Goal: Task Accomplishment & Management: Complete application form

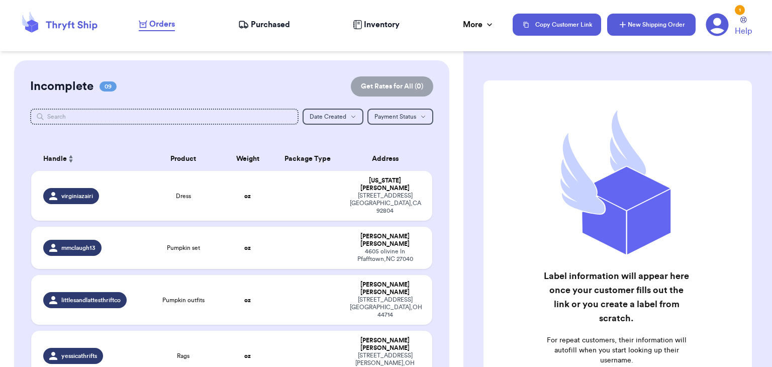
click at [646, 25] on button "New Shipping Order" at bounding box center [651, 25] width 88 height 22
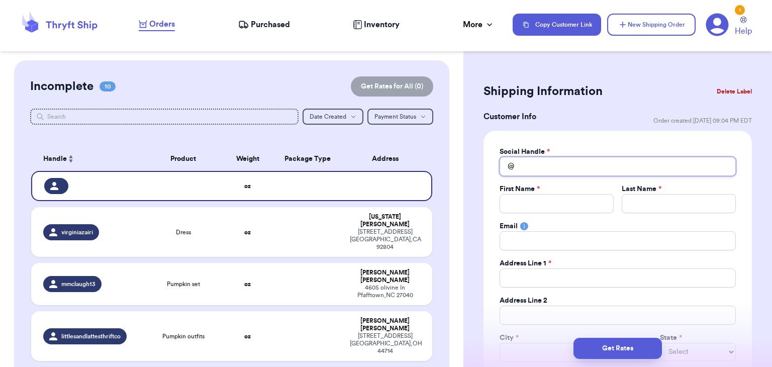
click at [545, 162] on input "Total Amount Paid" at bounding box center [618, 166] width 236 height 19
type input "m"
type input "ma"
type input "mag"
type input "magg"
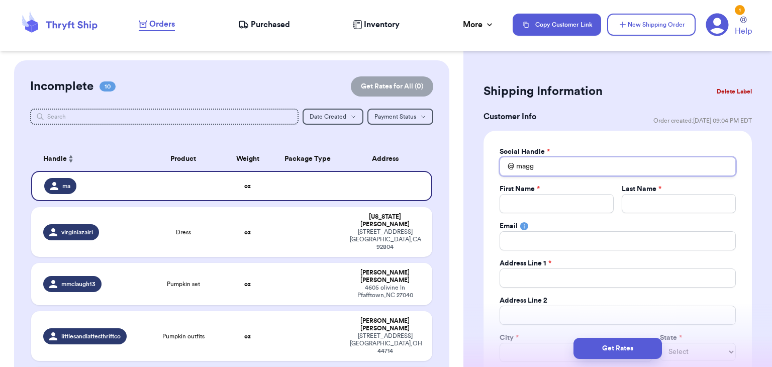
type input "maggy"
type input "magg"
type input "mag"
type input "ma"
type input "m"
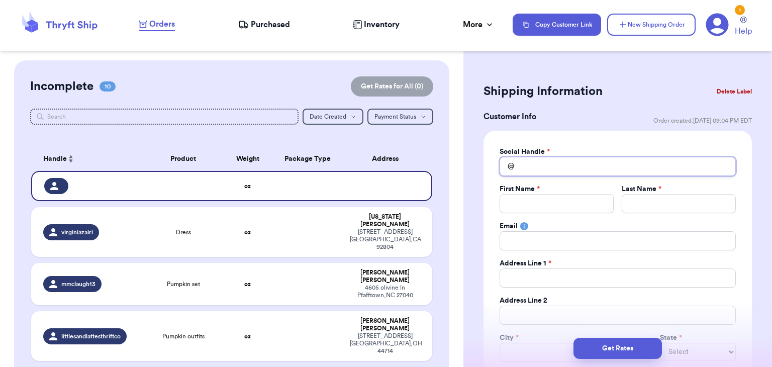
type input "f"
type input "fe"
type input "fer"
type input "fern"
type input "ferna"
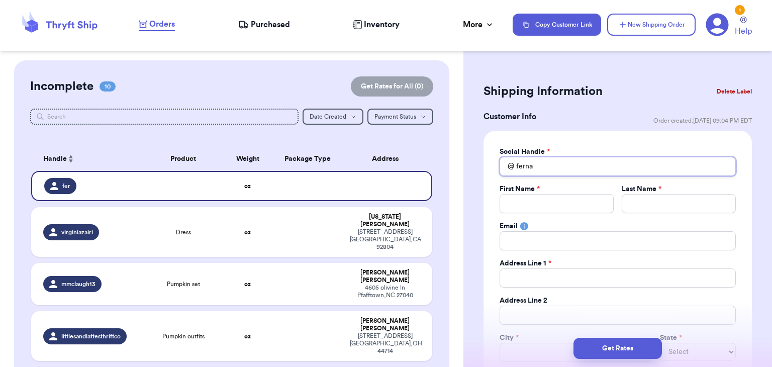
type input "fernan"
type input "ferna"
type input "fern"
type input "fer"
type input "fe"
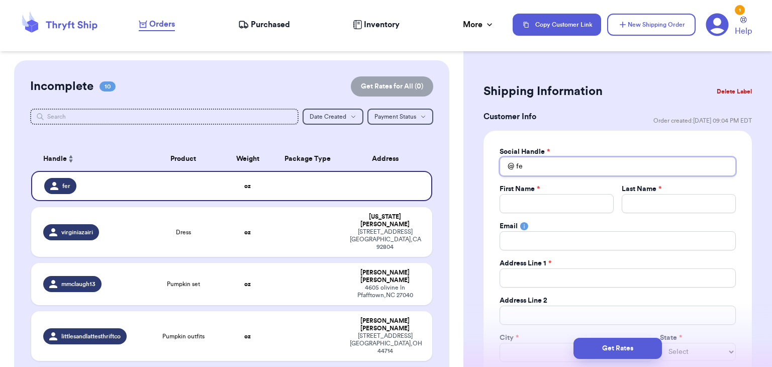
type input "f"
type input "m"
type input "ma"
type input "mag"
type input "magg"
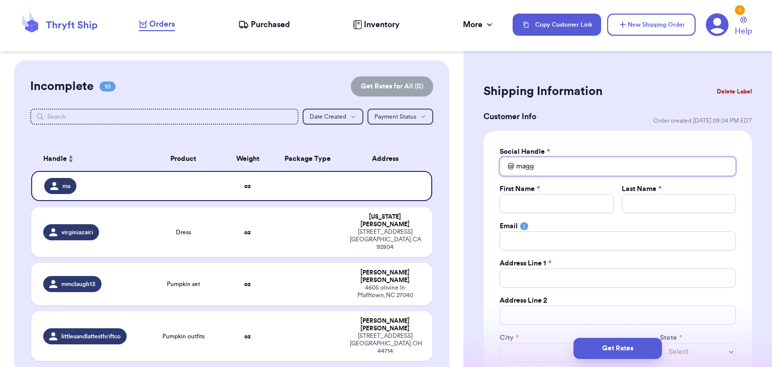
type input "maggy"
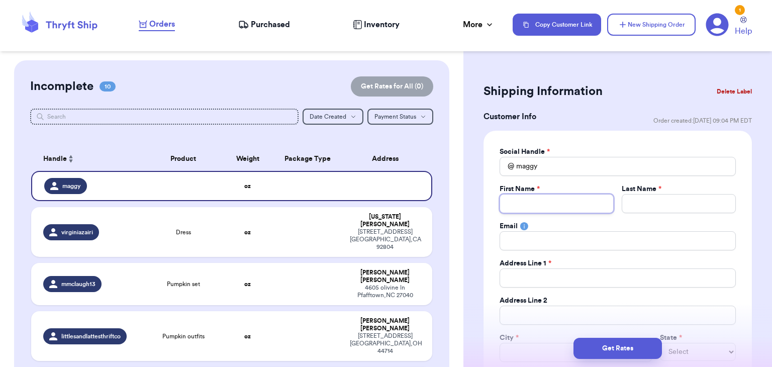
click at [553, 209] on input "Total Amount Paid" at bounding box center [557, 203] width 114 height 19
type input "M"
type input "Ma"
type input "Mag"
type input "Magg"
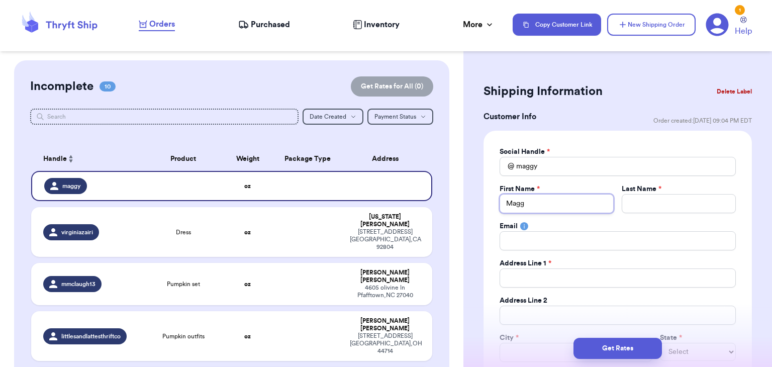
type input "Maggy"
click at [630, 205] on input "Total Amount Paid" at bounding box center [679, 203] width 114 height 19
type input "s"
type input "sa"
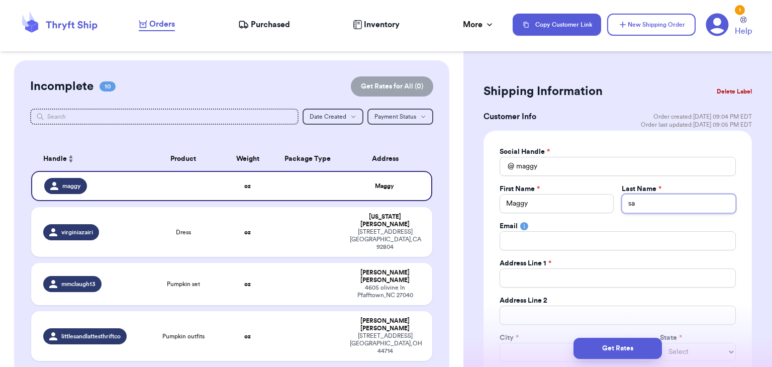
type input "saw"
type input "sa"
type input "s"
type input "S"
type input "Sa"
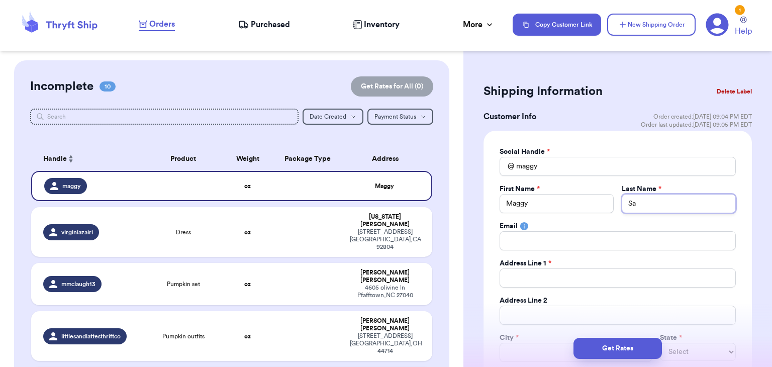
type input "Saw"
type input "Sawa"
type input "Sawat"
type input "Sawats"
type input "Sawatsk"
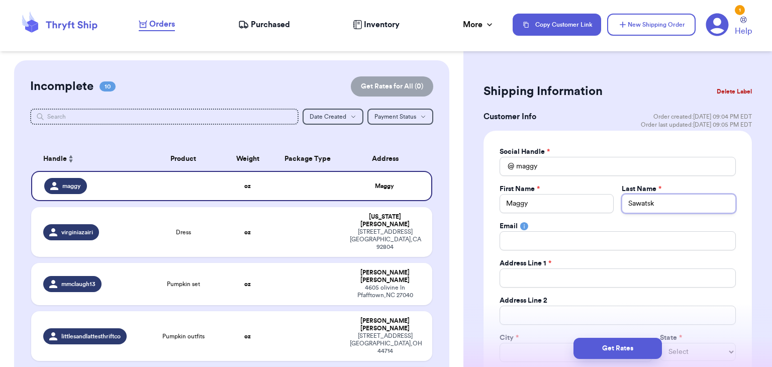
type input "Sawatsky"
click at [568, 243] on input "Total Amount Paid" at bounding box center [618, 240] width 236 height 19
click at [537, 274] on input "Total Amount Paid" at bounding box center [618, 277] width 236 height 19
type input "9"
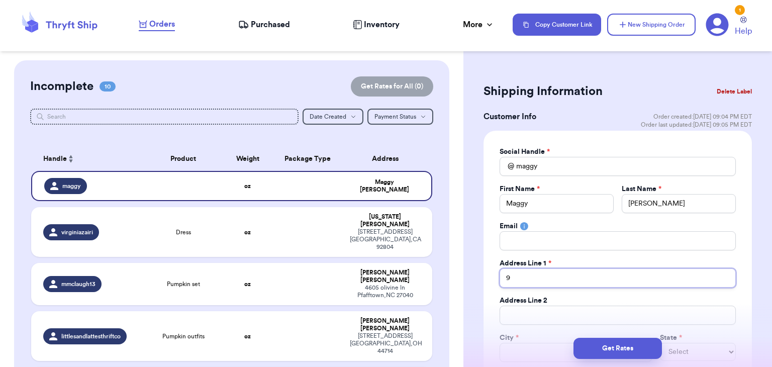
type input "98"
type input "986"
type input "9860"
click at [710, 270] on input "9860" at bounding box center [618, 277] width 236 height 19
type input "9860"
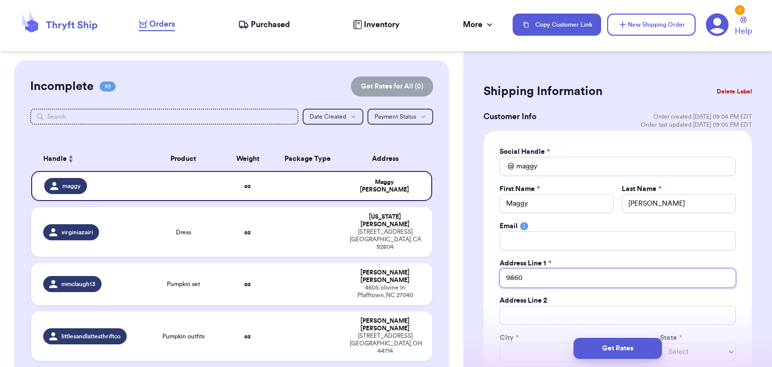
type input "9860 N"
type input "9860 Ni"
type input "9860 Nia"
type input "9860 Niag"
type input "9860 Niaga"
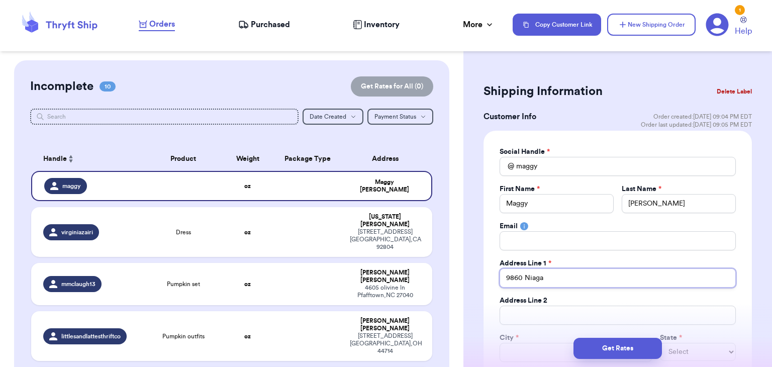
type input "9860 Niagar"
type input "9860 Niagara"
type input "9860 Niagara F"
type input "9860 Niagara Fa"
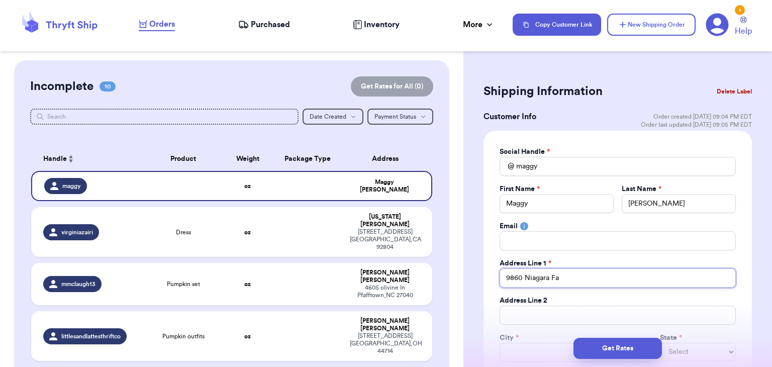
type input "9860 Niagara Fal"
type input "9860 Niagara Fall"
type input "9860 Niagara Falls"
type input "9860 Niagara Falls B"
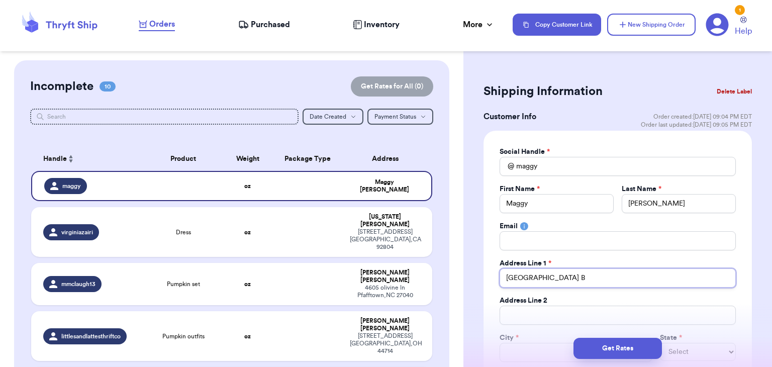
type input "9860 Niagara Falls Bl"
type input "9860 Niagara Falls Blv"
type input "9860 Niagara Falls Blvd"
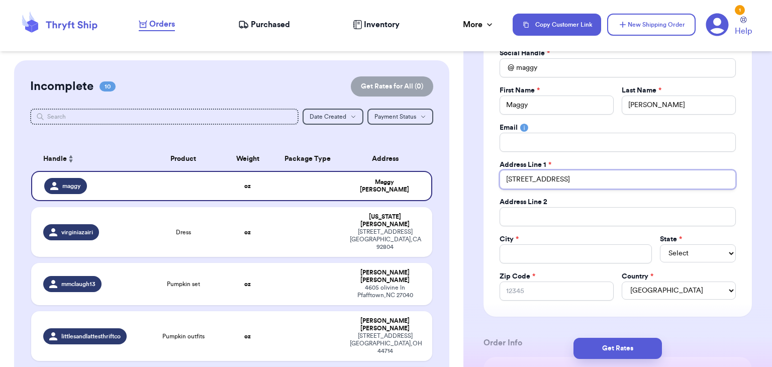
scroll to position [100, 0]
type input "9860 Niagara Falls Blvd"
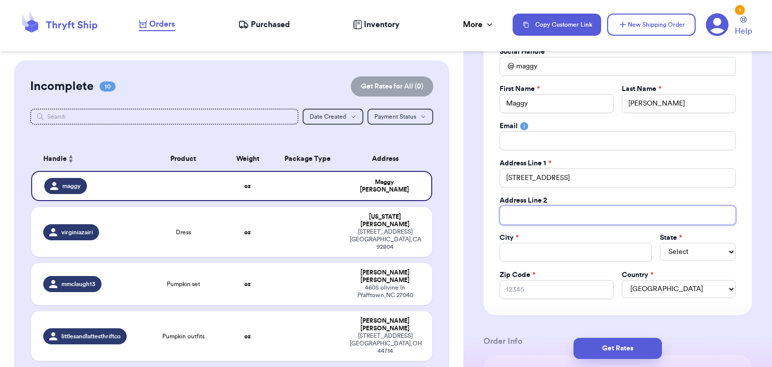
click at [564, 222] on input "Total Amount Paid" at bounding box center [618, 215] width 236 height 19
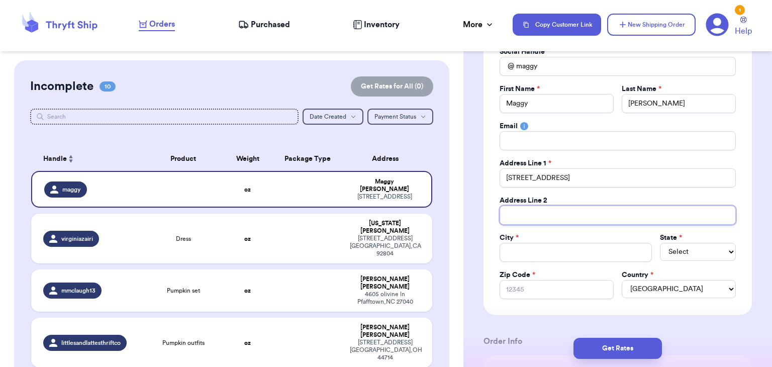
type input "P"
type input "PO"
type input "PO B"
type input "PO Bo"
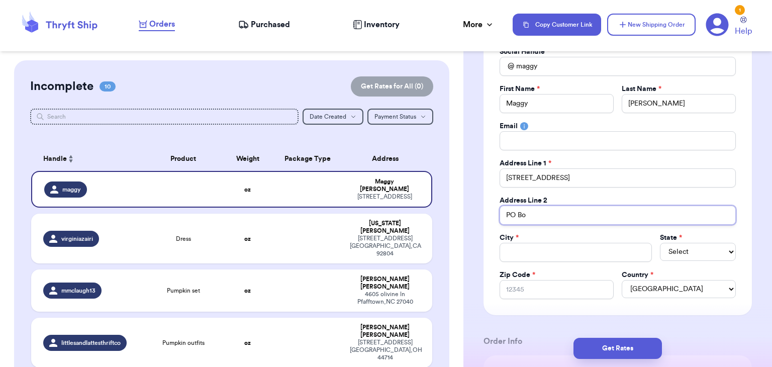
type input "PO Box"
type input "PO Box 4"
type input "PO Box 42"
type input "PO Box 426"
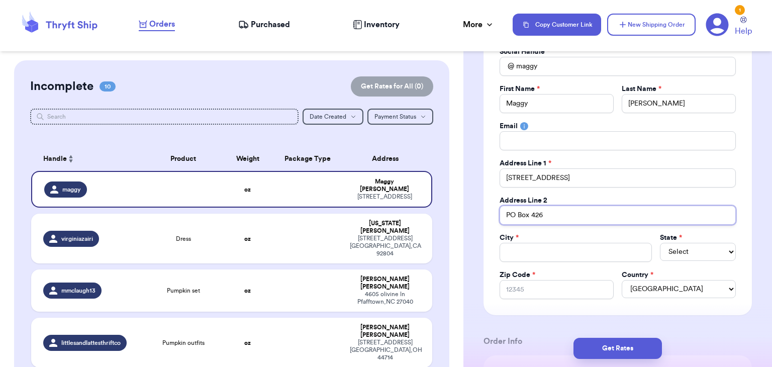
type input "PO Box 426"
click at [569, 245] on input "Total Amount Paid" at bounding box center [576, 252] width 152 height 19
type input "N"
type input "Ni"
type input "Nia"
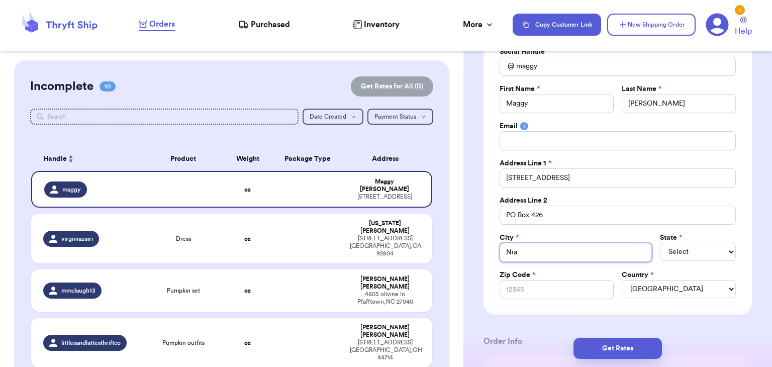
type input "Niag"
type input "Niaga"
type input "Niagar"
type input "Niagara"
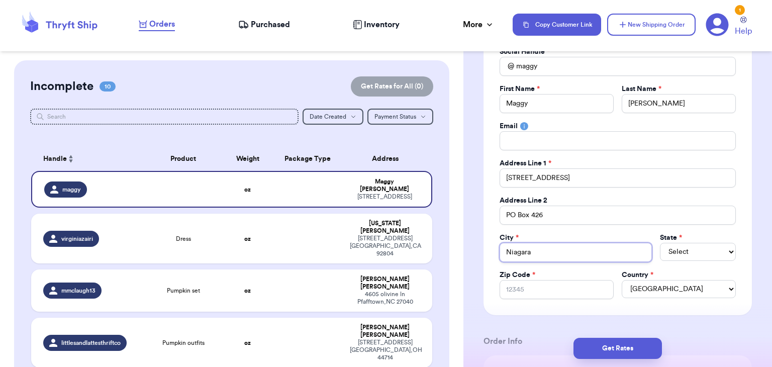
type input "Niagara F"
type input "Niagara Fa"
type input "Niagara Fal"
type input "Niagara Fall"
type input "Niagara Falls"
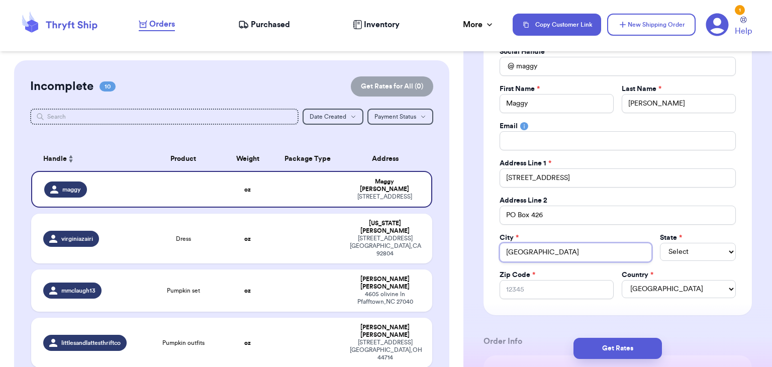
type input "Niagara Falls"
click at [697, 258] on select "Select AL AK AZ AR CA CO CT DE DC FL GA HI ID IL IN IA KS KY LA ME MD MA MI MN …" at bounding box center [698, 252] width 76 height 18
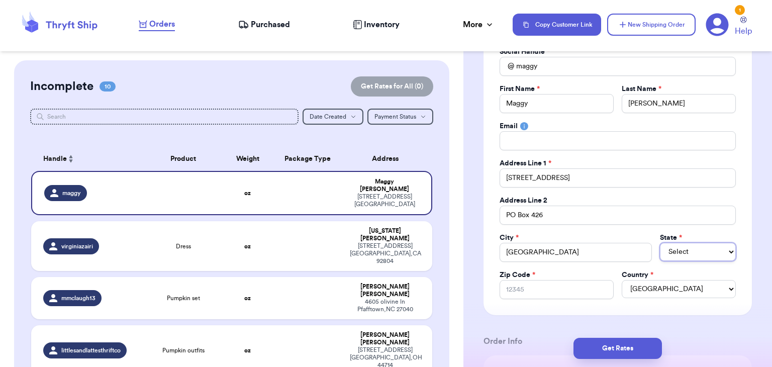
select select "NY"
click at [660, 243] on select "Select AL AK AZ AR CA CO CT DE DC FL GA HI ID IL IN IA KS KY LA ME MD MA MI MN …" at bounding box center [698, 252] width 76 height 18
click at [554, 285] on input "Zip Code *" at bounding box center [557, 289] width 114 height 19
type input "1"
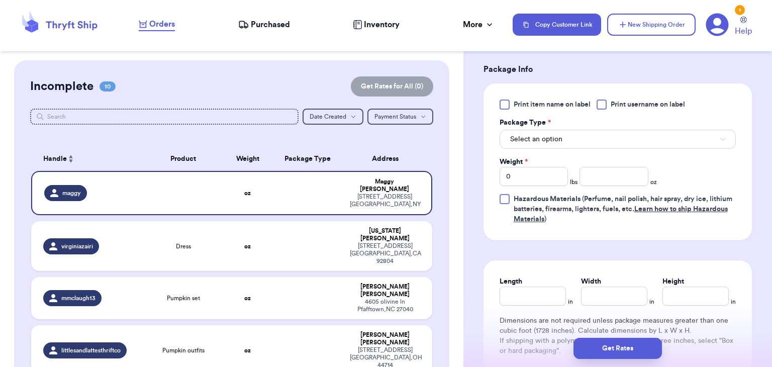
scroll to position [585, 0]
click at [558, 128] on button "Select an option" at bounding box center [618, 137] width 236 height 19
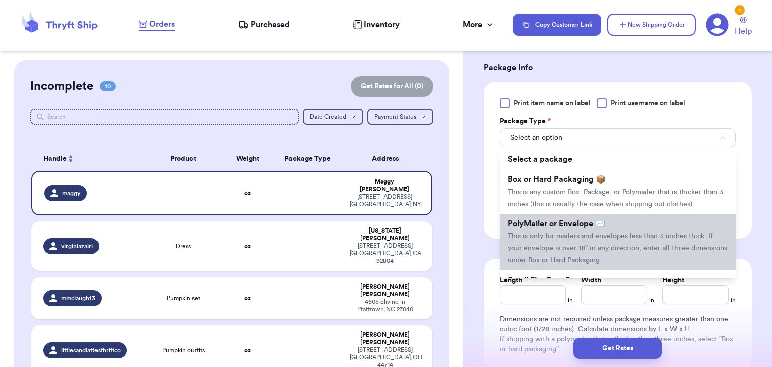
click at [569, 252] on li "PolyMailer or Envelope ✉️ This is only for mailers and envelopes less than 3 in…" at bounding box center [618, 242] width 236 height 56
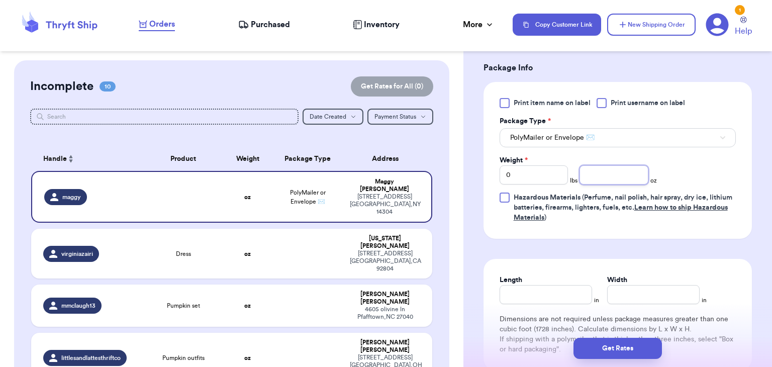
click at [592, 169] on input "number" at bounding box center [613, 174] width 69 height 19
click at [529, 300] on input "Length" at bounding box center [546, 294] width 92 height 19
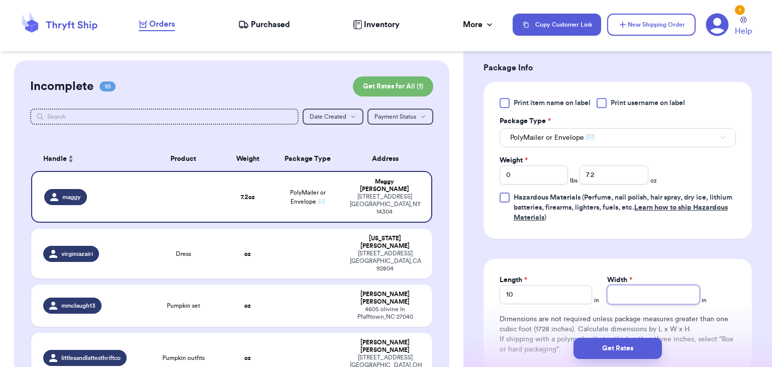
click at [612, 298] on input "Width *" at bounding box center [653, 294] width 92 height 19
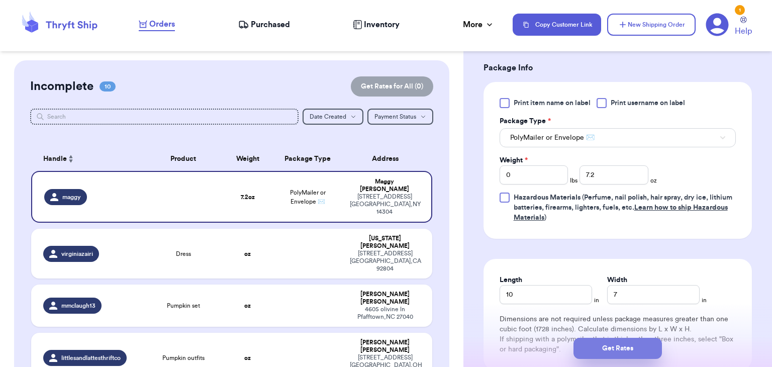
click at [634, 342] on button "Get Rates" at bounding box center [617, 348] width 88 height 21
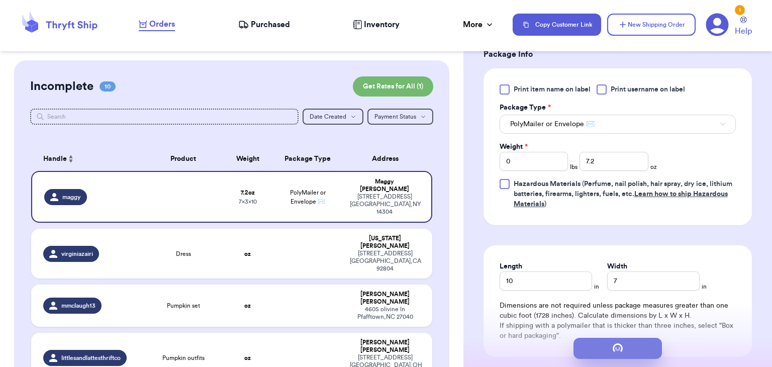
scroll to position [0, 0]
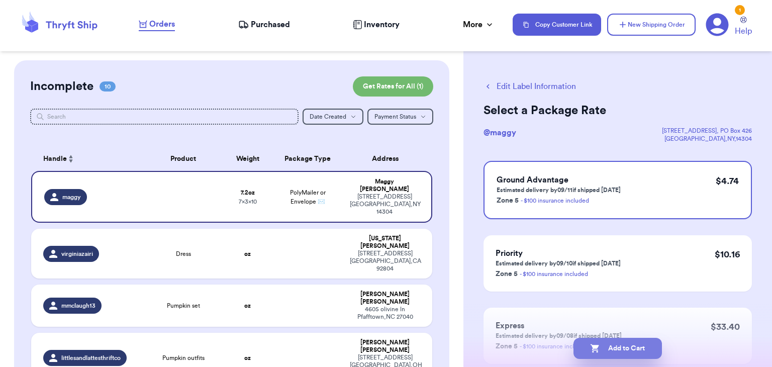
click at [593, 343] on icon "button" at bounding box center [595, 348] width 10 height 10
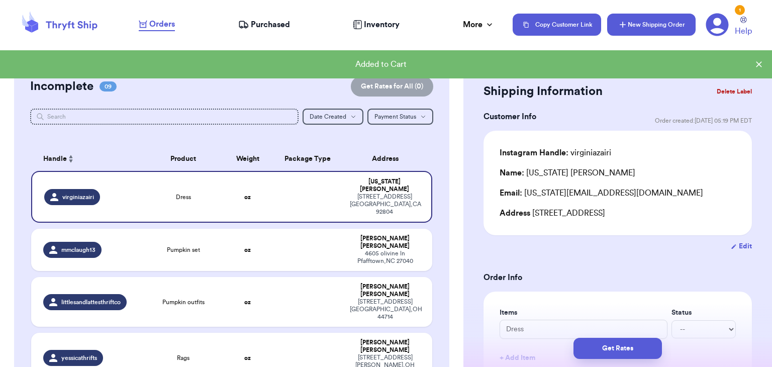
click at [668, 29] on button "New Shipping Order" at bounding box center [651, 25] width 88 height 22
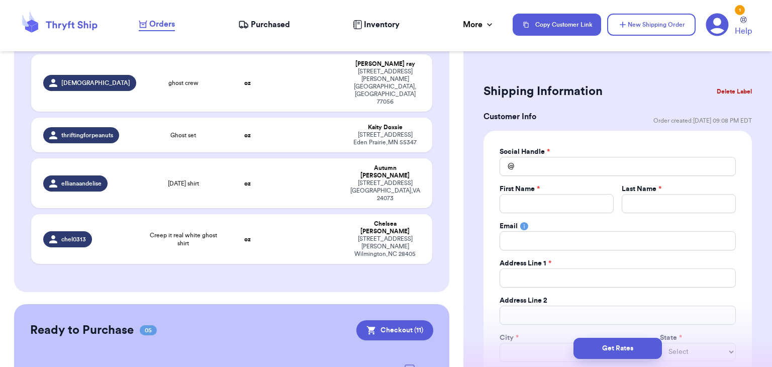
scroll to position [429, 0]
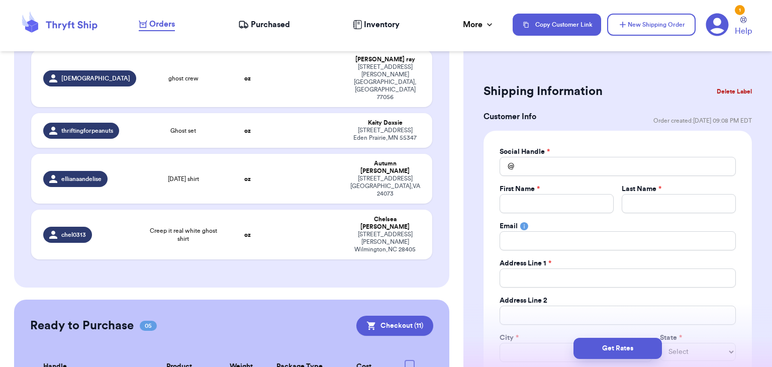
click at [557, 155] on div "Social Handle *" at bounding box center [618, 152] width 236 height 10
click at [553, 161] on input "Total Amount Paid" at bounding box center [618, 166] width 236 height 19
click at [559, 200] on input "Total Amount Paid" at bounding box center [557, 203] width 114 height 19
click at [635, 204] on input "Total Amount Paid" at bounding box center [679, 203] width 114 height 19
click at [618, 275] on input "Total Amount Paid" at bounding box center [618, 277] width 236 height 19
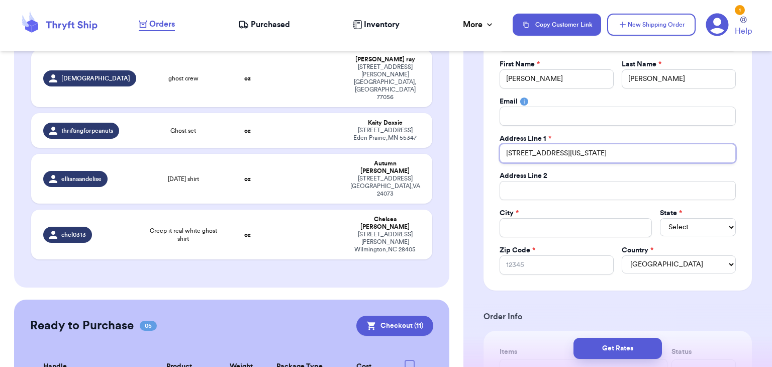
scroll to position [130, 0]
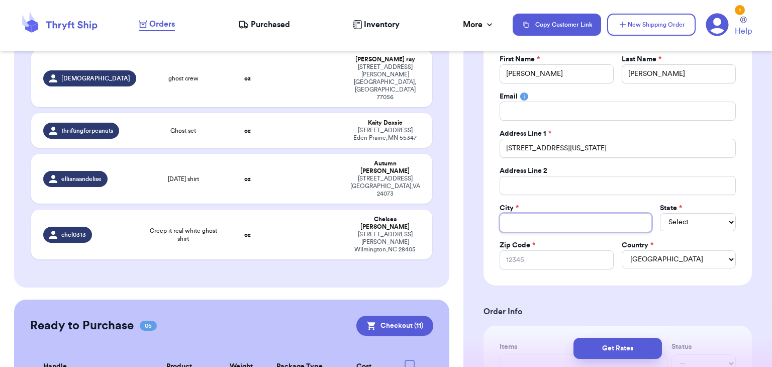
click at [535, 227] on input "Total Amount Paid" at bounding box center [576, 222] width 152 height 19
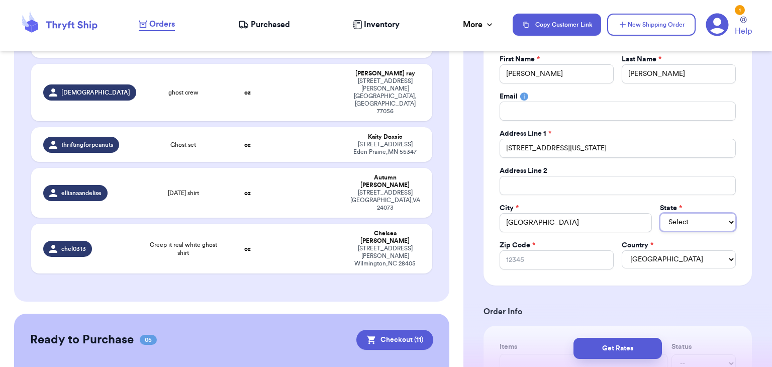
click at [683, 217] on select "Select AL AK AZ AR CA CO CT DE DC FL GA HI ID IL IN IA KS KY LA ME MD MA MI MN …" at bounding box center [698, 222] width 76 height 18
click at [660, 213] on select "Select AL AK AZ AR CA CO CT DE DC FL GA HI ID IL IN IA KS KY LA ME MD MA MI MN …" at bounding box center [698, 222] width 76 height 18
click at [538, 260] on input "Zip Code *" at bounding box center [557, 259] width 114 height 19
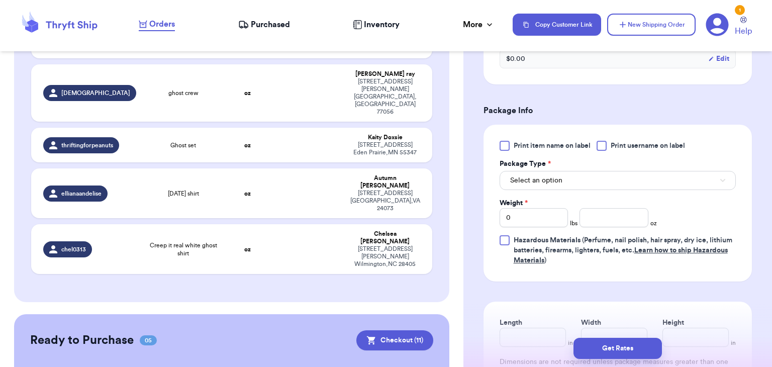
scroll to position [547, 0]
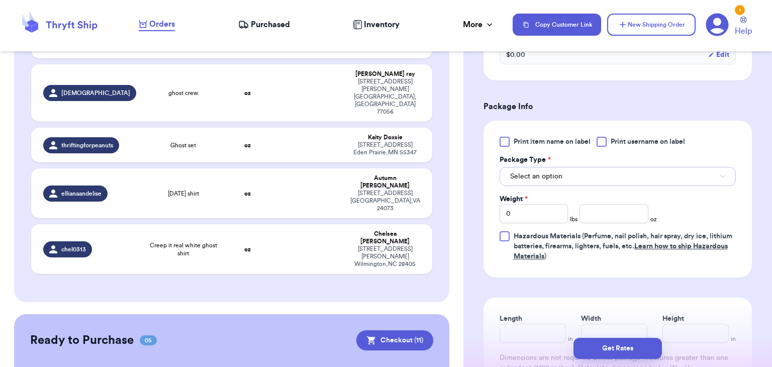
click at [605, 181] on button "Select an option" at bounding box center [618, 176] width 236 height 19
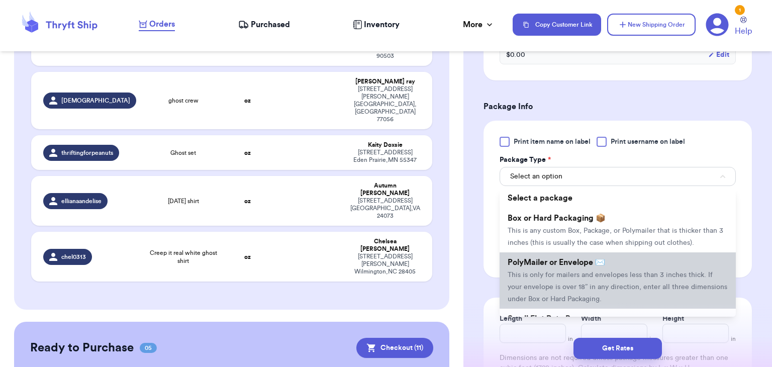
click at [588, 268] on li "PolyMailer or Envelope ✉️ This is only for mailers and envelopes less than 3 in…" at bounding box center [618, 280] width 236 height 56
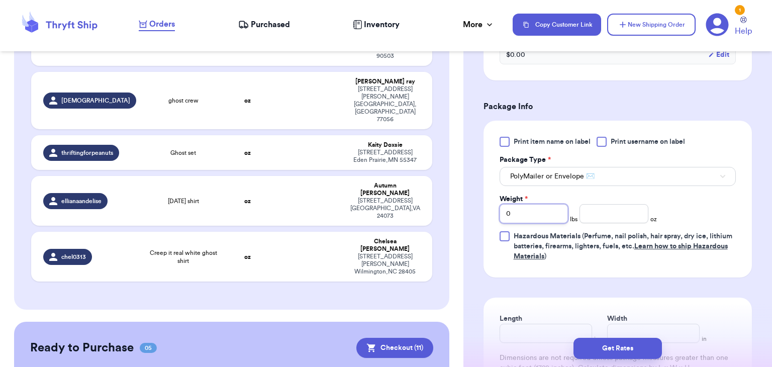
click at [553, 216] on input "0" at bounding box center [534, 213] width 69 height 19
click at [614, 210] on input "number" at bounding box center [613, 213] width 69 height 19
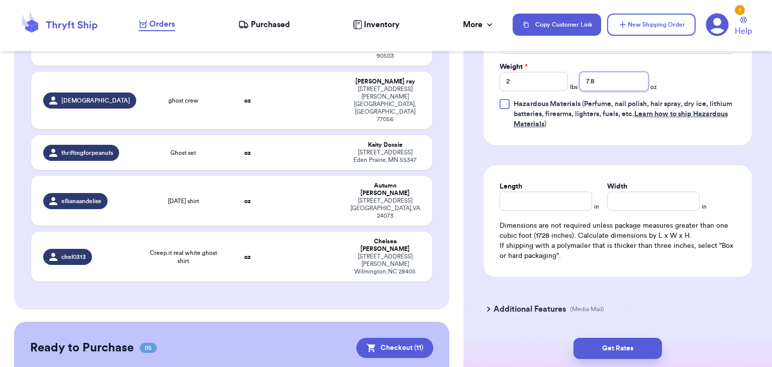
scroll to position [692, 0]
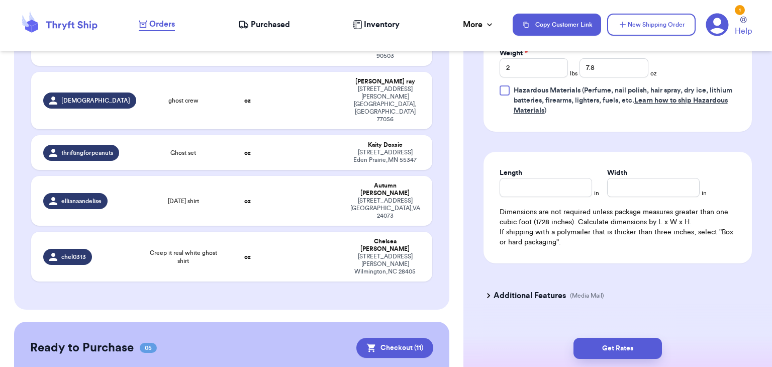
click at [572, 194] on div "Length in Width in Dimensions are not required unless package measures greater …" at bounding box center [617, 208] width 268 height 112
click at [567, 188] on input "Length" at bounding box center [546, 187] width 92 height 19
click at [626, 185] on input "Width *" at bounding box center [653, 187] width 92 height 19
click at [569, 183] on input "121" at bounding box center [546, 187] width 92 height 19
click at [638, 186] on input "1" at bounding box center [653, 187] width 92 height 19
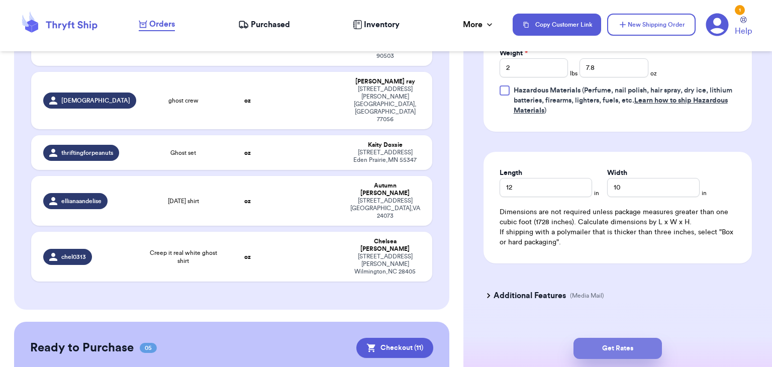
click at [618, 348] on button "Get Rates" at bounding box center [617, 348] width 88 height 21
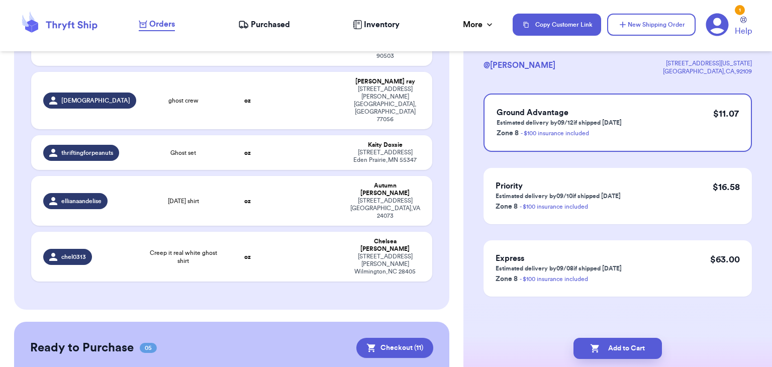
scroll to position [0, 0]
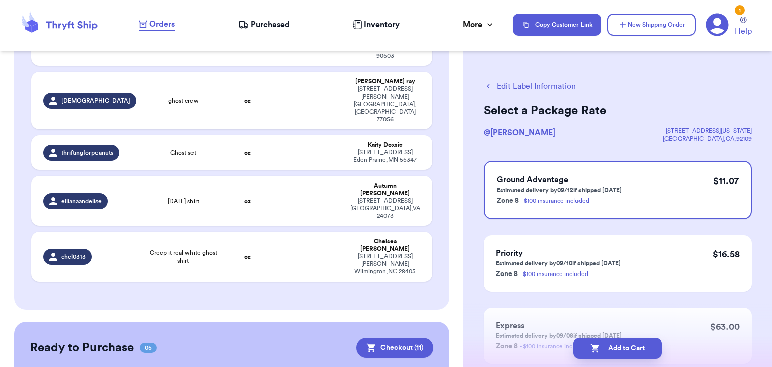
click at [618, 348] on button "Add to Cart" at bounding box center [617, 348] width 88 height 21
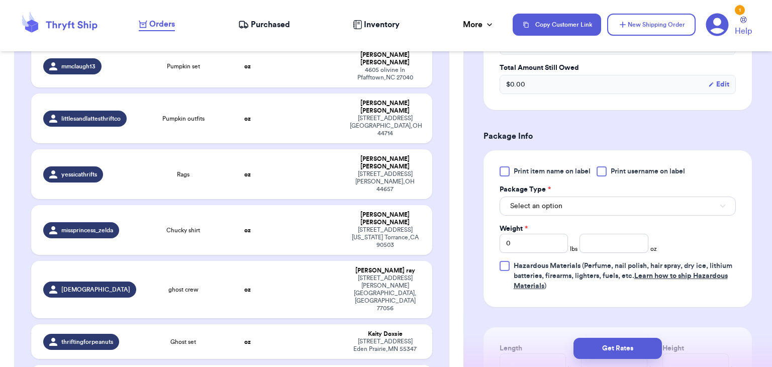
scroll to position [370, 0]
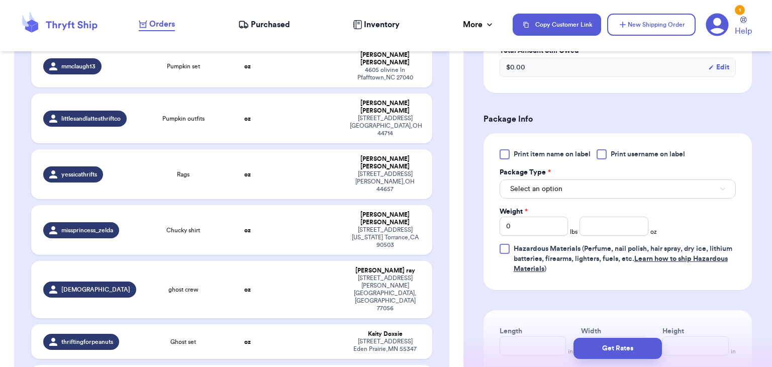
click at [604, 159] on div "Print item name on label Print username on label Package Type * Select an optio…" at bounding box center [618, 211] width 236 height 125
click at [603, 157] on div at bounding box center [602, 154] width 10 height 10
click at [0, 0] on input "Print username on label" at bounding box center [0, 0] width 0 height 0
click at [599, 183] on button "Select an option" at bounding box center [618, 188] width 236 height 19
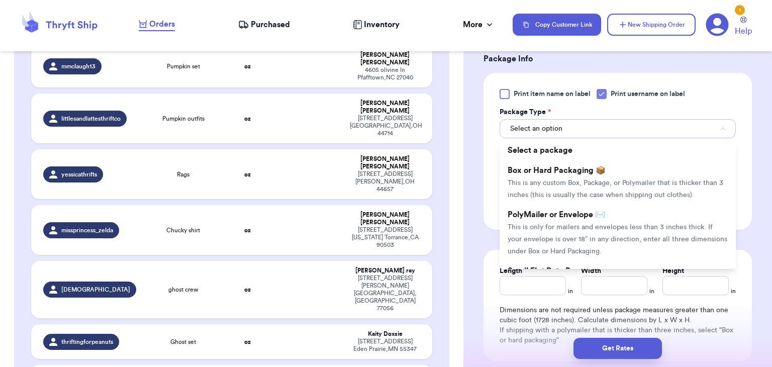
scroll to position [431, 0]
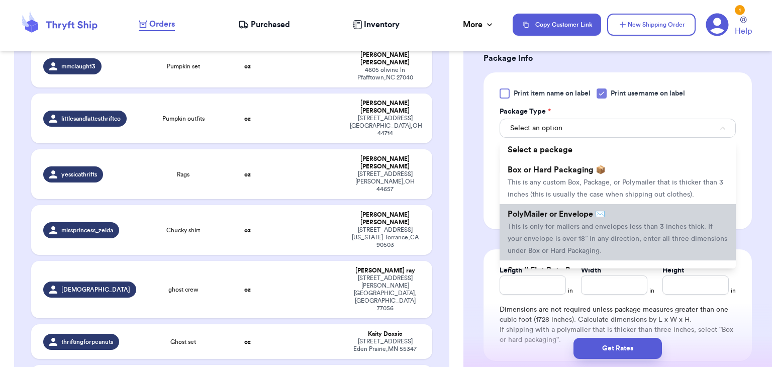
click at [598, 216] on span "PolyMailer or Envelope ✉️" at bounding box center [556, 214] width 97 height 8
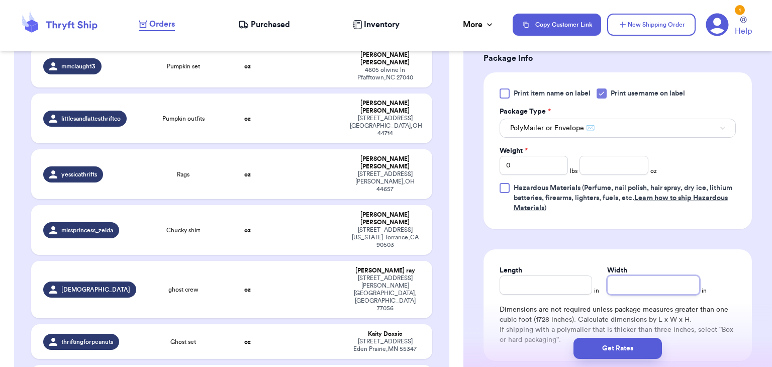
click at [633, 275] on input "Width" at bounding box center [653, 284] width 92 height 19
click at [619, 164] on input "number" at bounding box center [613, 165] width 69 height 19
click at [551, 280] on input "Length" at bounding box center [546, 284] width 92 height 19
click at [639, 272] on div "Width *" at bounding box center [653, 270] width 92 height 10
click at [636, 280] on input "Width *" at bounding box center [653, 284] width 92 height 19
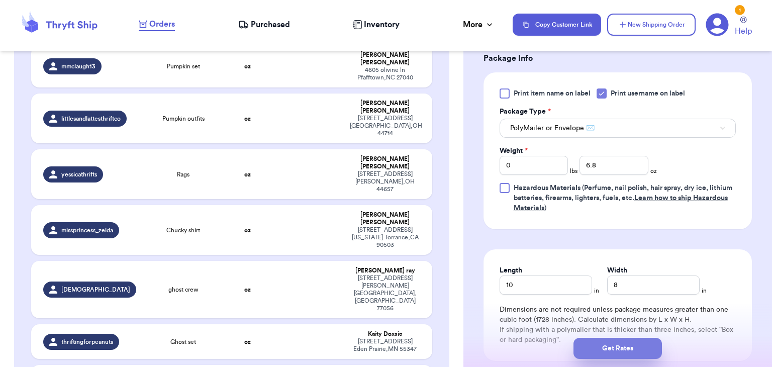
click at [605, 347] on button "Get Rates" at bounding box center [617, 348] width 88 height 21
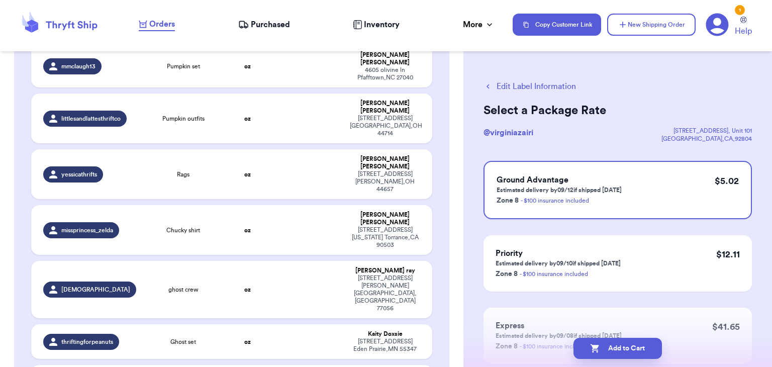
click at [605, 347] on button "Add to Cart" at bounding box center [617, 348] width 88 height 21
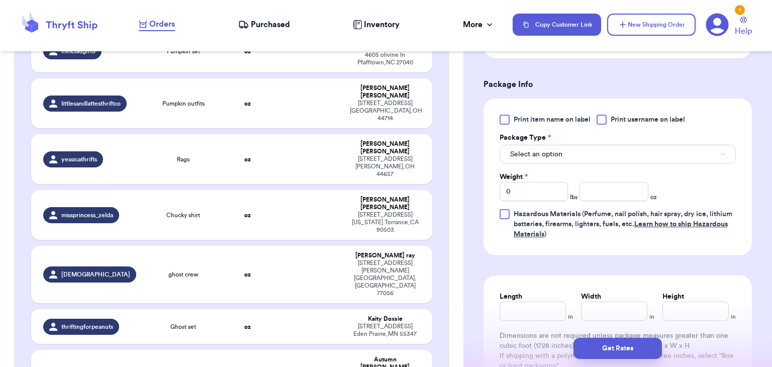
scroll to position [401, 0]
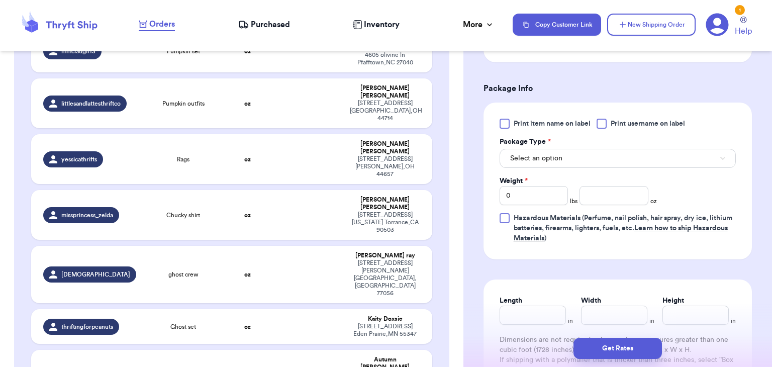
click at [607, 124] on div at bounding box center [602, 124] width 10 height 10
click at [0, 0] on input "Print username on label" at bounding box center [0, 0] width 0 height 0
click at [590, 160] on button "Select an option" at bounding box center [618, 158] width 236 height 19
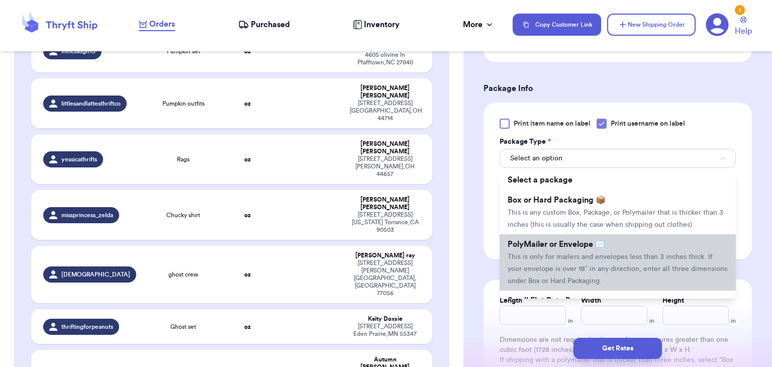
click at [570, 270] on span "This is only for mailers and envelopes less than 3 inches thick. If your envelo…" at bounding box center [618, 268] width 220 height 31
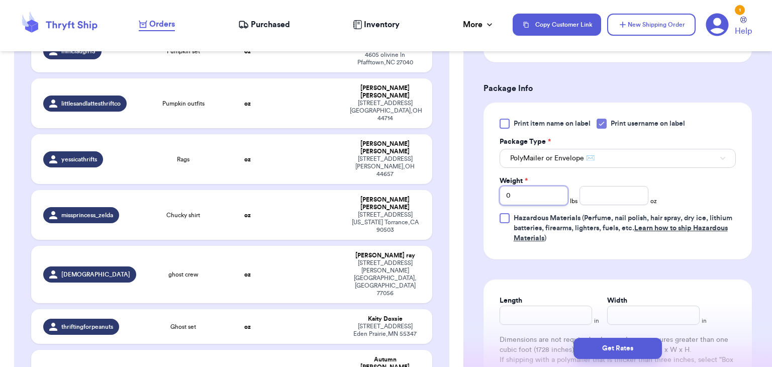
click at [545, 199] on input "0" at bounding box center [534, 195] width 69 height 19
click at [615, 203] on input "number" at bounding box center [613, 195] width 69 height 19
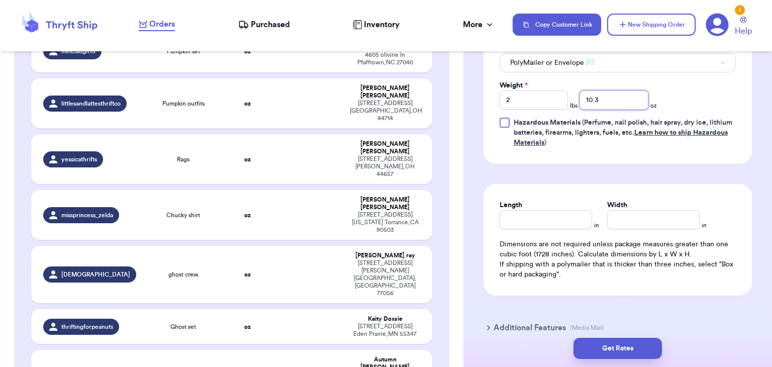
scroll to position [497, 0]
click at [570, 223] on input "Length" at bounding box center [546, 219] width 92 height 19
click at [651, 223] on input "Width *" at bounding box center [653, 219] width 92 height 19
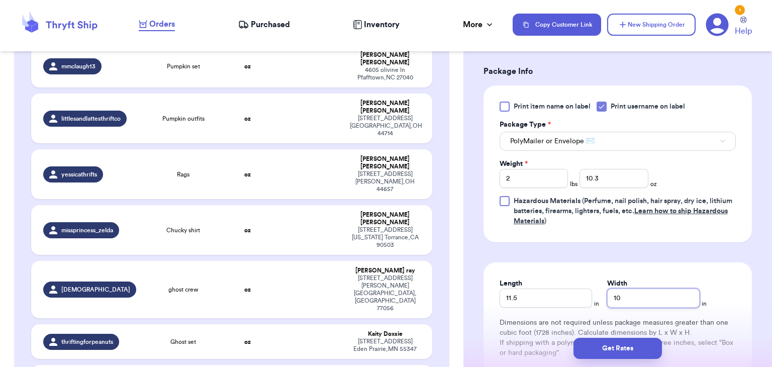
scroll to position [426, 0]
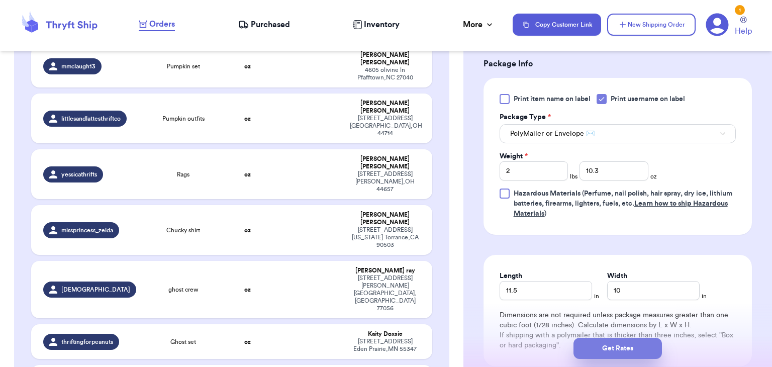
click at [606, 343] on button "Get Rates" at bounding box center [617, 348] width 88 height 21
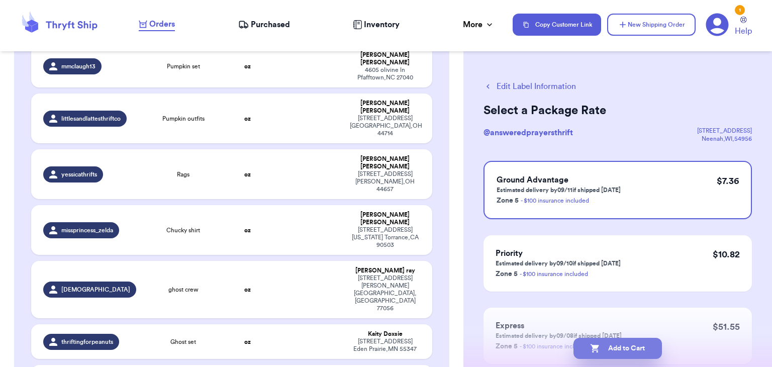
click at [607, 344] on button "Add to Cart" at bounding box center [617, 348] width 88 height 21
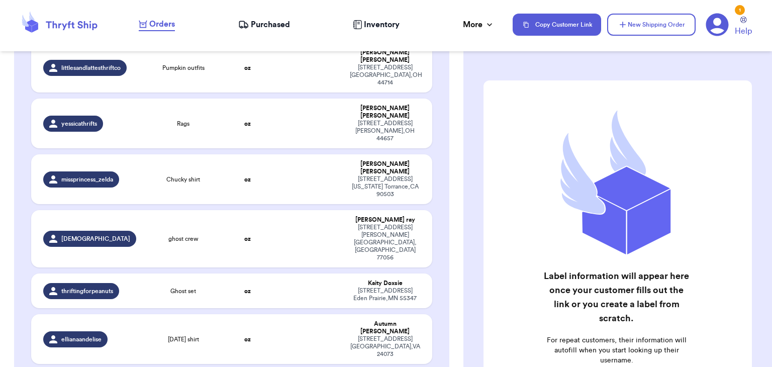
scroll to position [241, 0]
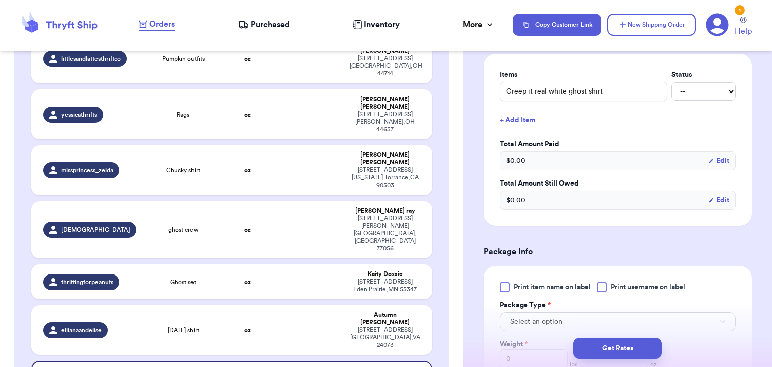
scroll to position [240, 0]
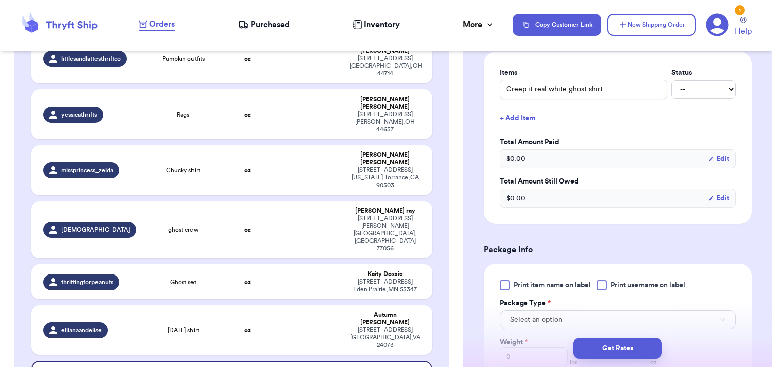
click at [606, 280] on div at bounding box center [602, 285] width 10 height 10
click at [0, 0] on input "Print username on label" at bounding box center [0, 0] width 0 height 0
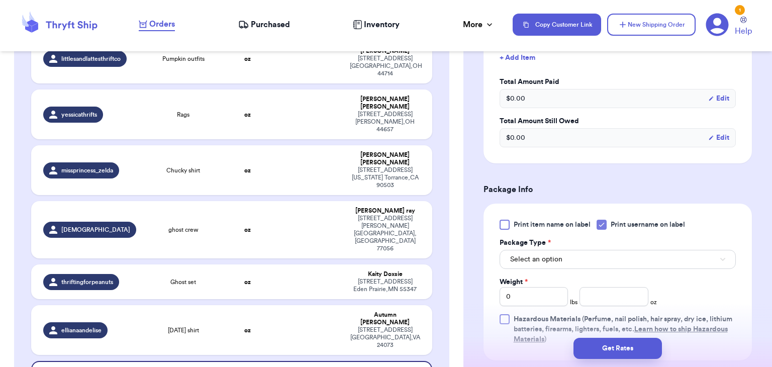
scroll to position [332, 0]
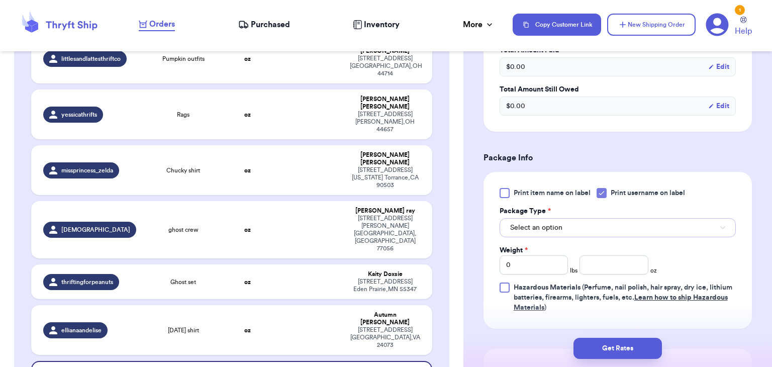
click at [614, 228] on button "Select an option" at bounding box center [618, 227] width 236 height 19
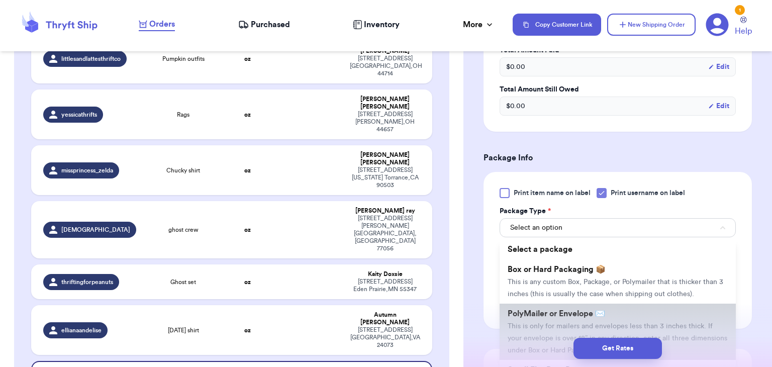
click at [534, 326] on span "This is only for mailers and envelopes less than 3 inches thick. If your envelo…" at bounding box center [618, 338] width 220 height 31
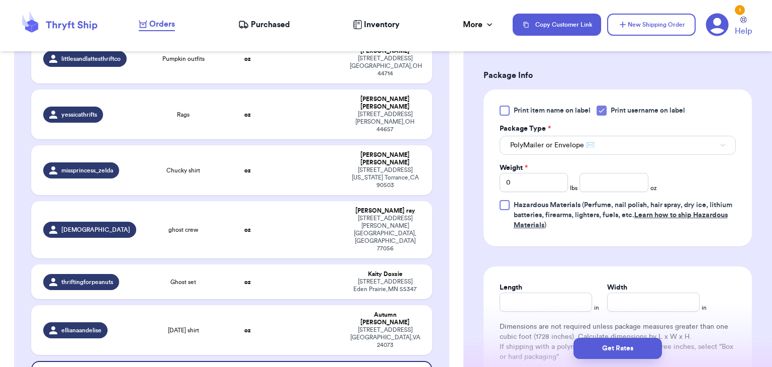
scroll to position [415, 0]
click at [616, 184] on input "number" at bounding box center [613, 181] width 69 height 19
type input "3.1"
click at [534, 305] on input "Length" at bounding box center [546, 301] width 92 height 19
type input "10"
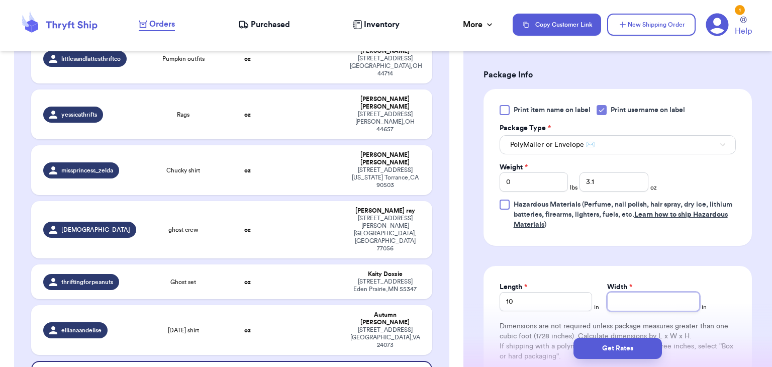
click at [613, 306] on input "Width *" at bounding box center [653, 301] width 92 height 19
type input "6"
click at [611, 346] on button "Get Rates" at bounding box center [617, 348] width 88 height 21
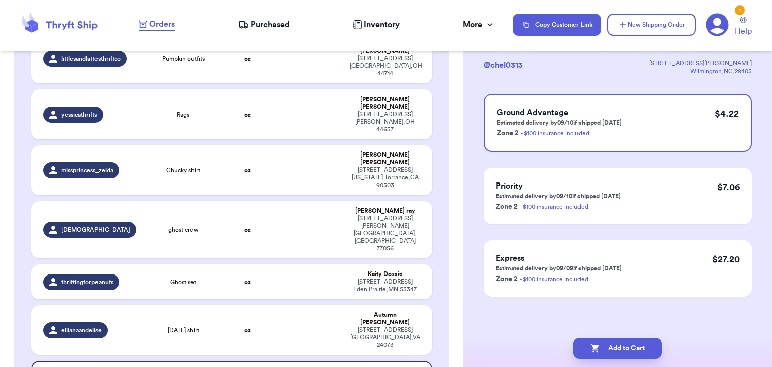
scroll to position [0, 0]
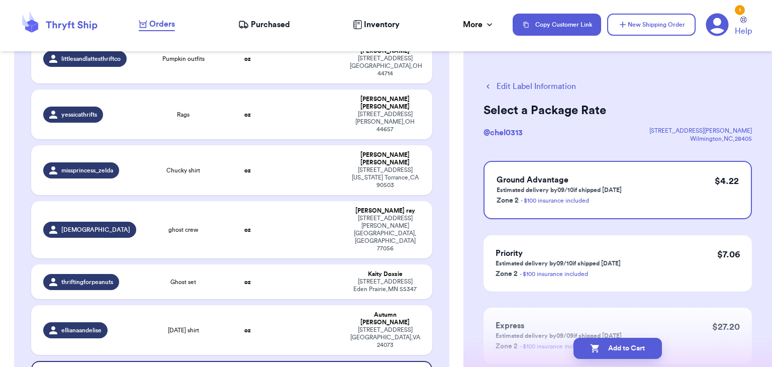
click at [498, 89] on button "Edit Label Information" at bounding box center [529, 86] width 92 height 12
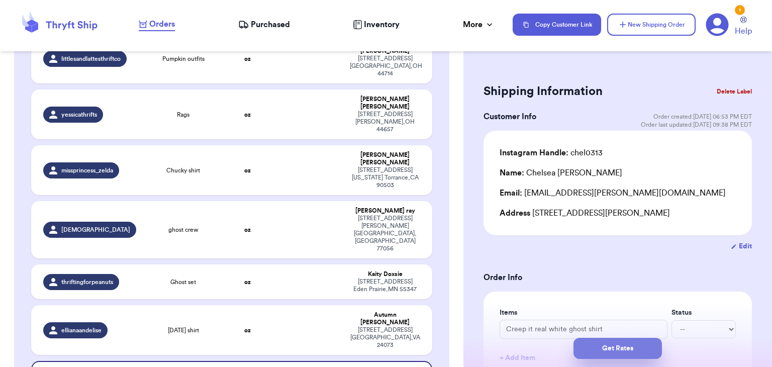
click at [634, 348] on button "Get Rates" at bounding box center [617, 348] width 88 height 21
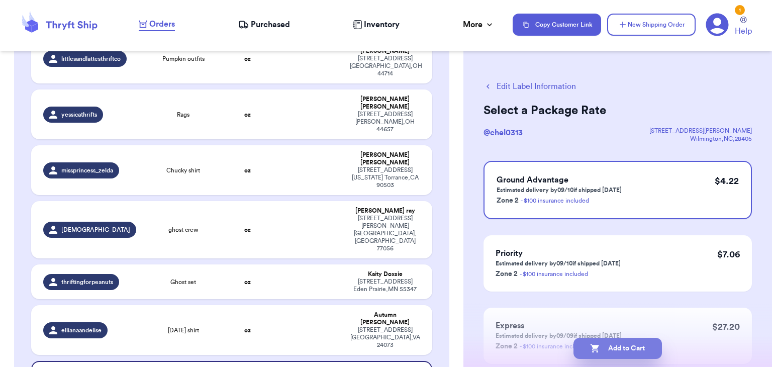
click at [622, 350] on button "Add to Cart" at bounding box center [617, 348] width 88 height 21
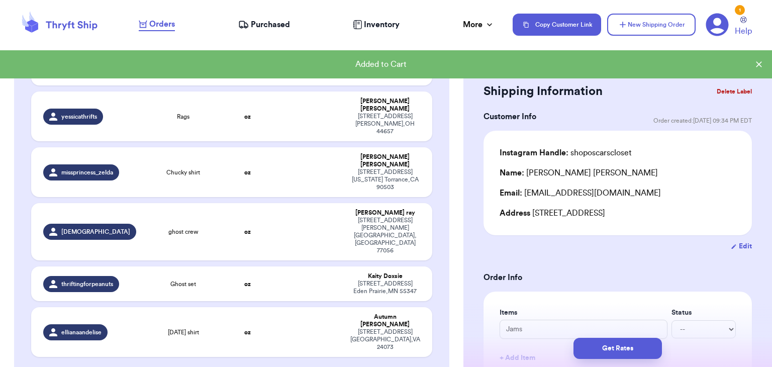
scroll to position [243, 0]
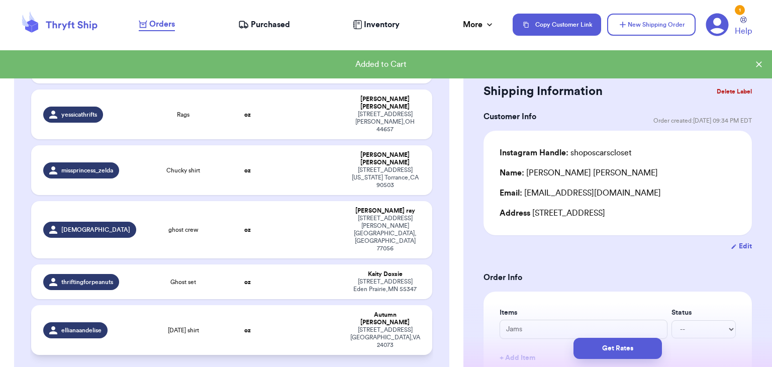
click at [265, 305] on td "oz" at bounding box center [248, 330] width 48 height 50
type input "[DATE] shirt"
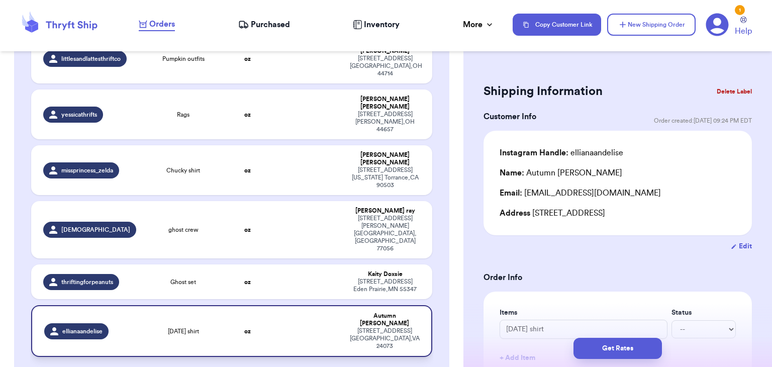
click at [311, 305] on td at bounding box center [308, 331] width 72 height 52
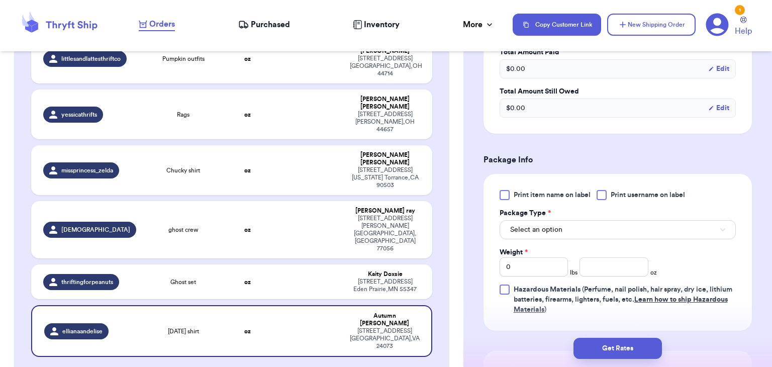
scroll to position [331, 0]
click at [601, 199] on div "Print item name on label Print username on label Package Type * Select an optio…" at bounding box center [618, 251] width 236 height 125
click at [603, 194] on div at bounding box center [602, 194] width 10 height 10
click at [0, 0] on input "Print username on label" at bounding box center [0, 0] width 0 height 0
click at [611, 228] on button "Select an option" at bounding box center [618, 228] width 236 height 19
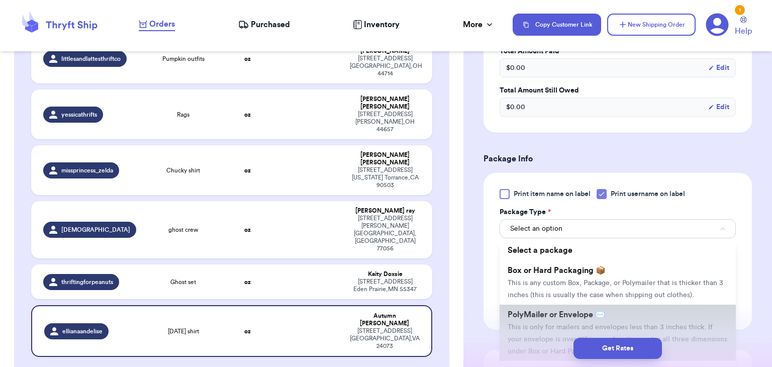
click at [574, 312] on span "PolyMailer or Envelope ✉️" at bounding box center [556, 315] width 97 height 8
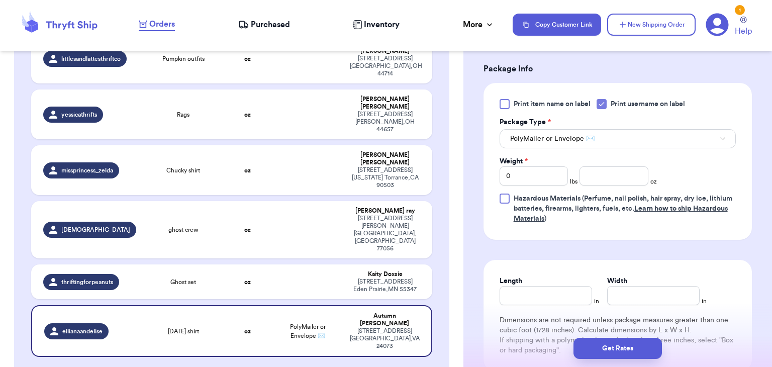
scroll to position [424, 0]
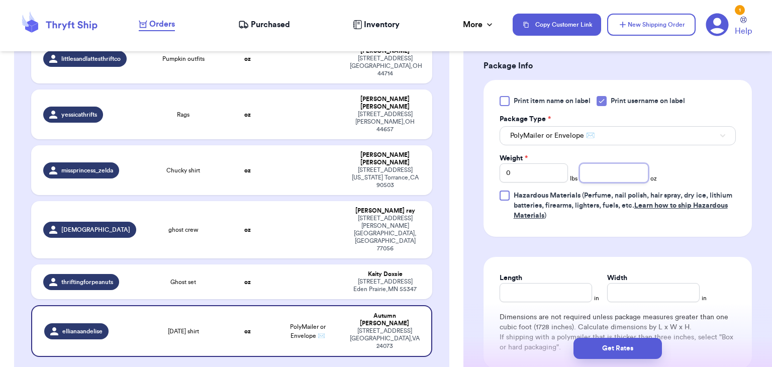
click at [595, 168] on input "number" at bounding box center [613, 172] width 69 height 19
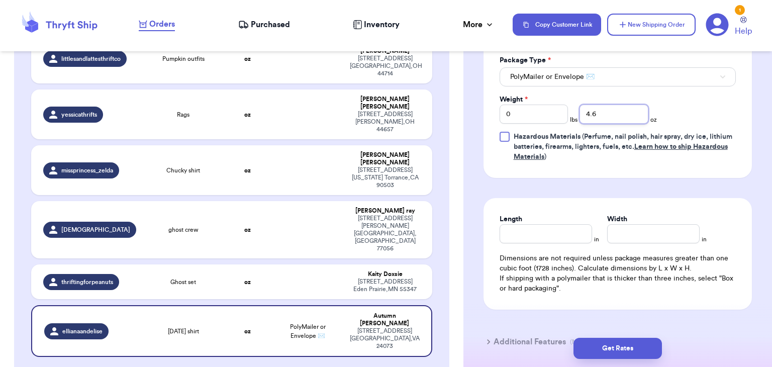
scroll to position [484, 0]
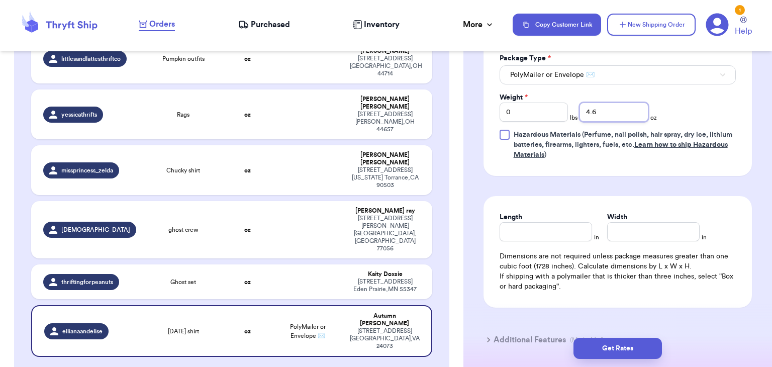
type input "4.6"
click at [570, 226] on input "Length" at bounding box center [546, 231] width 92 height 19
type input "10"
click at [630, 226] on input "Width *" at bounding box center [653, 231] width 92 height 19
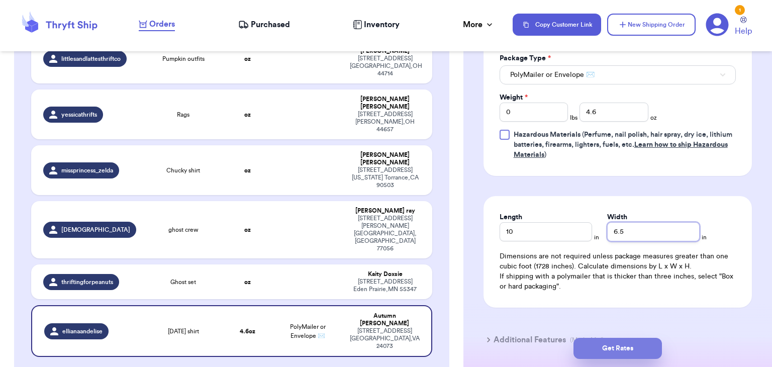
type input "6.5"
click at [592, 351] on button "Get Rates" at bounding box center [617, 348] width 88 height 21
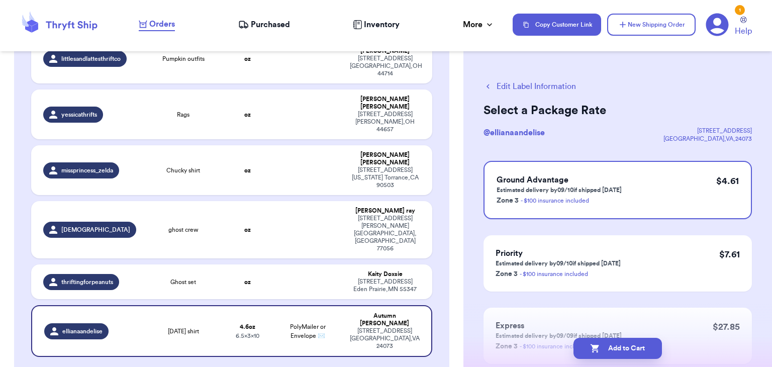
click at [592, 351] on icon "button" at bounding box center [594, 348] width 9 height 9
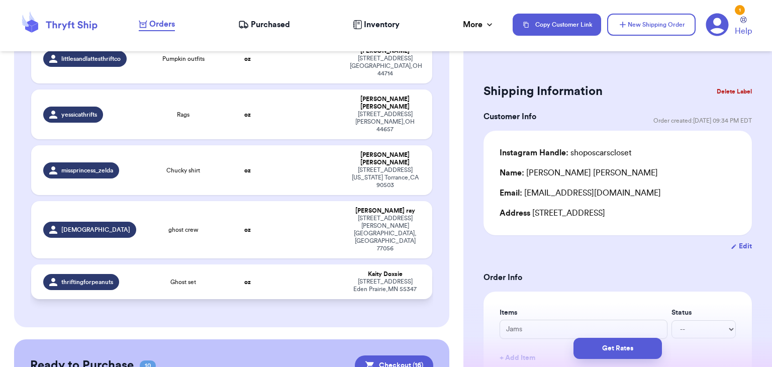
click at [227, 264] on td "oz" at bounding box center [248, 281] width 48 height 35
type input "Ghost set"
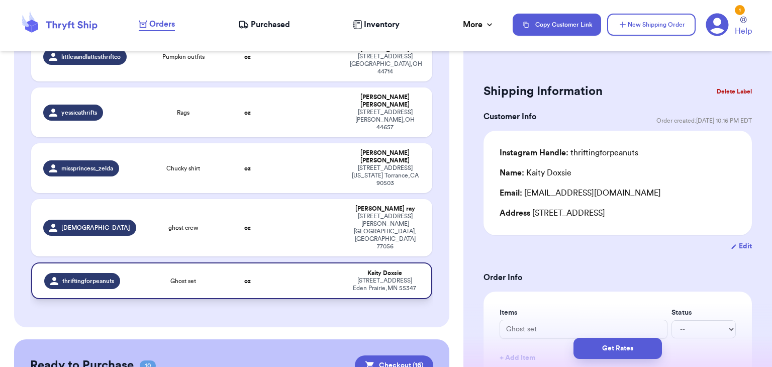
scroll to position [241, 0]
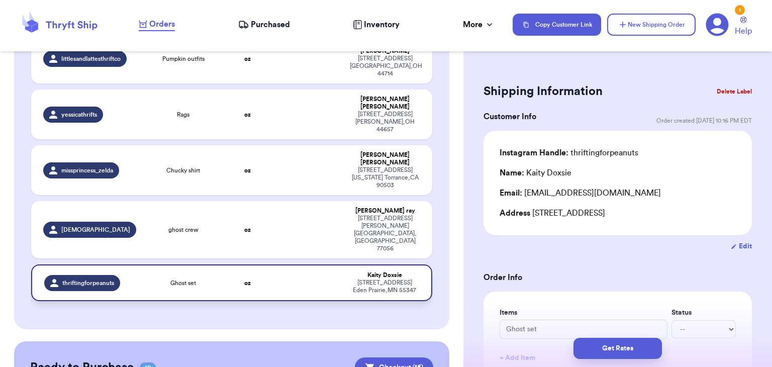
click at [227, 264] on td "oz" at bounding box center [248, 282] width 48 height 37
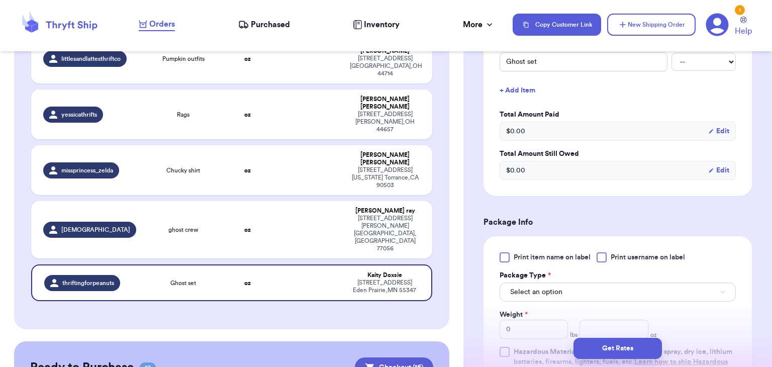
scroll to position [282, 0]
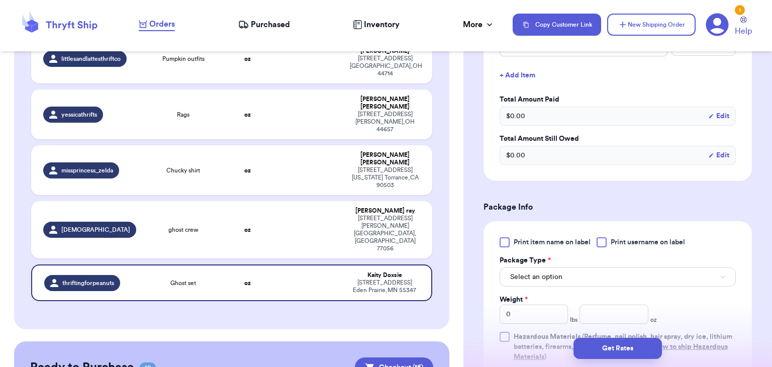
click at [605, 243] on div at bounding box center [602, 242] width 10 height 10
click at [0, 0] on input "Print username on label" at bounding box center [0, 0] width 0 height 0
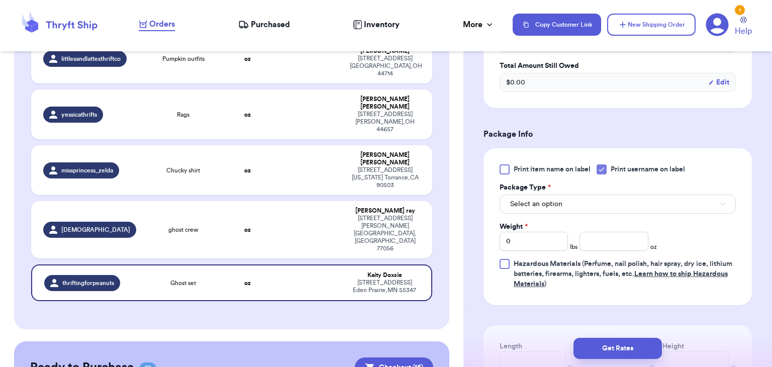
scroll to position [370, 0]
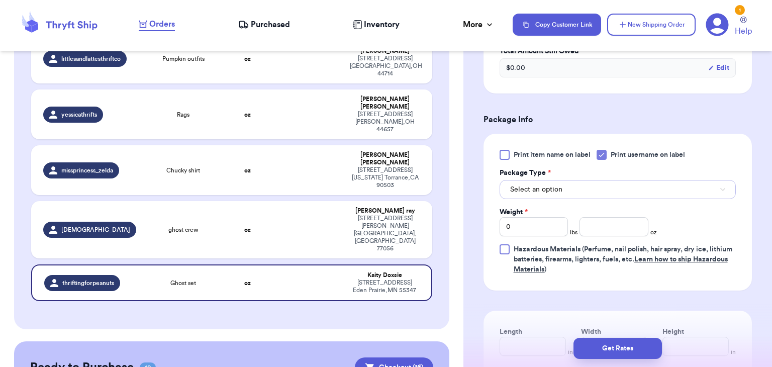
click at [589, 185] on button "Select an option" at bounding box center [618, 189] width 236 height 19
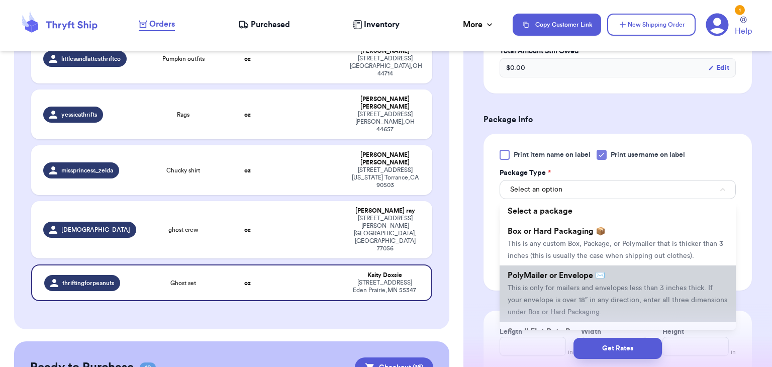
click at [582, 271] on span "PolyMailer or Envelope ✉️" at bounding box center [556, 275] width 97 height 8
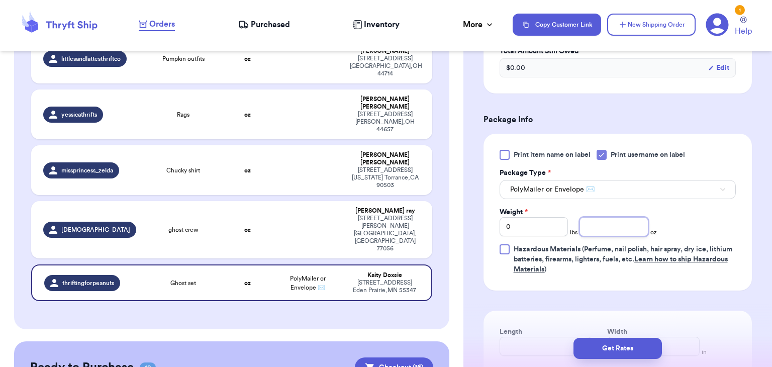
click at [641, 225] on input "number" at bounding box center [613, 226] width 69 height 19
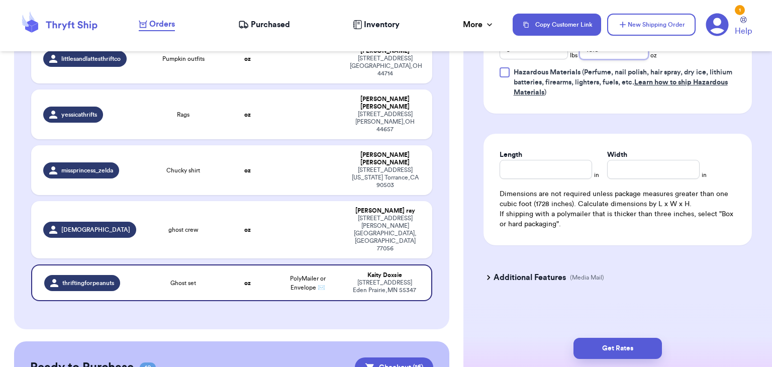
scroll to position [546, 0]
type input "10.8"
click at [574, 170] on input "Length" at bounding box center [546, 170] width 92 height 19
type input "10"
click at [616, 167] on input "Width *" at bounding box center [653, 170] width 92 height 19
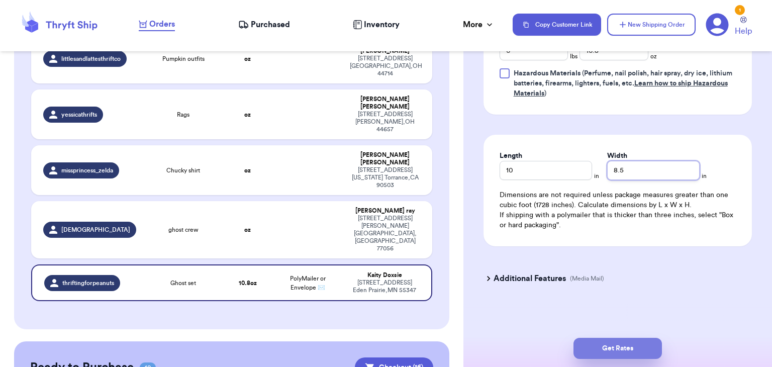
type input "8.5"
click at [601, 356] on button "Get Rates" at bounding box center [617, 348] width 88 height 21
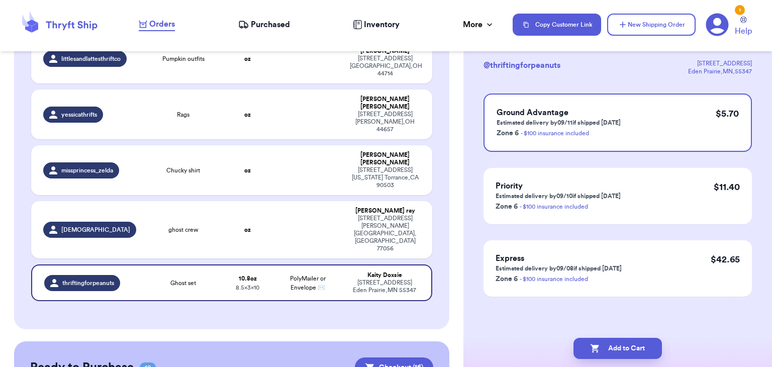
scroll to position [0, 0]
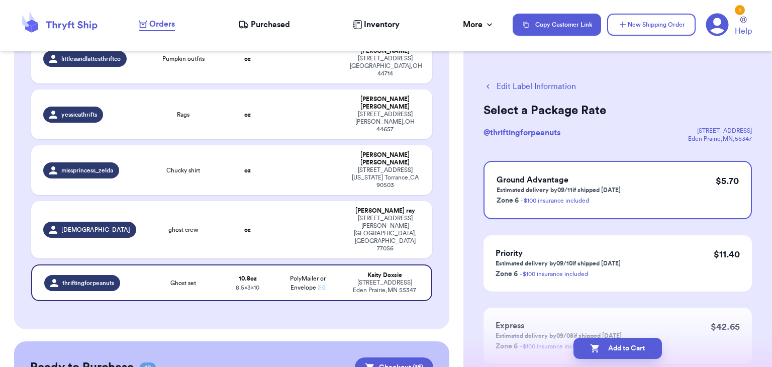
click at [601, 356] on button "Add to Cart" at bounding box center [617, 348] width 88 height 21
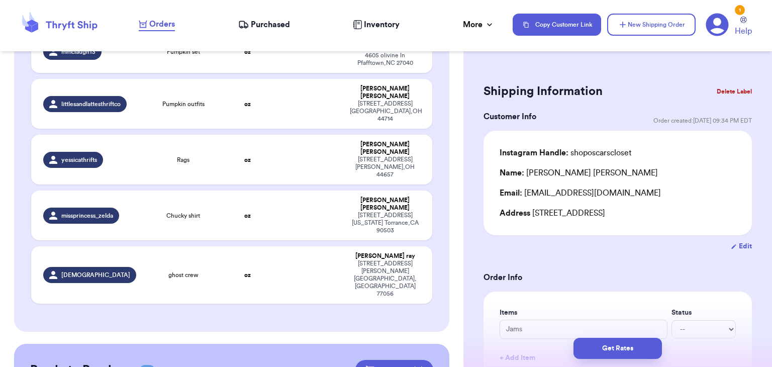
scroll to position [199, 0]
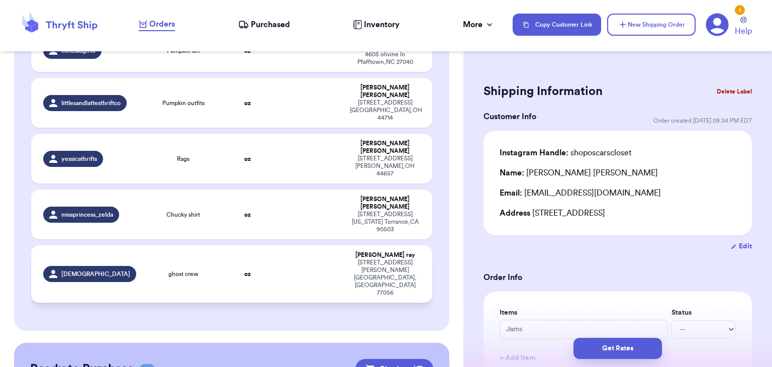
click at [271, 245] on td "oz" at bounding box center [248, 273] width 48 height 57
type input "ghost crew"
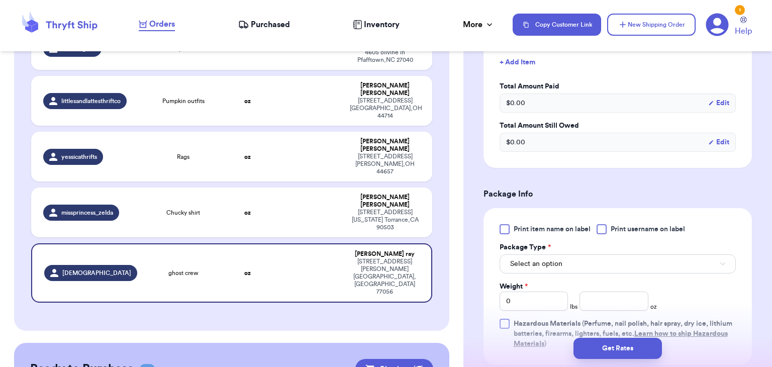
scroll to position [298, 0]
click at [600, 224] on div at bounding box center [602, 227] width 10 height 10
click at [0, 0] on input "Print username on label" at bounding box center [0, 0] width 0 height 0
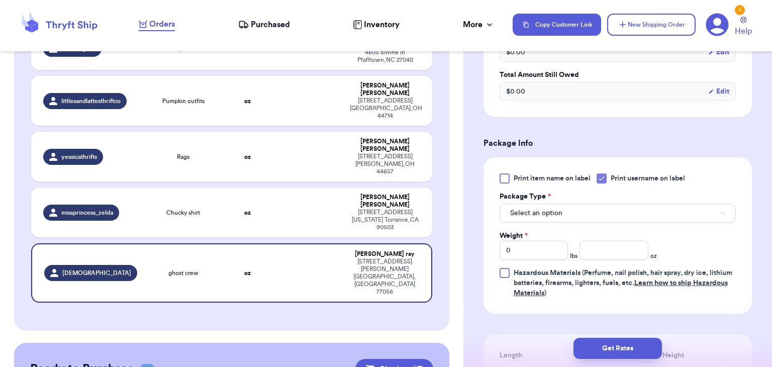
scroll to position [347, 0]
click at [601, 213] on button "Select an option" at bounding box center [618, 212] width 236 height 19
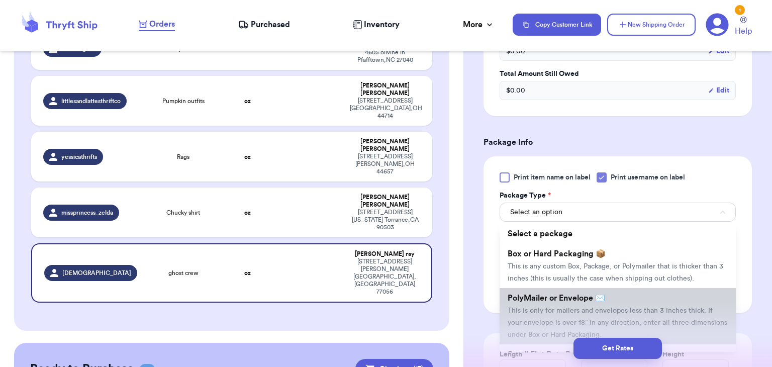
click at [592, 298] on span "PolyMailer or Envelope ✉️" at bounding box center [556, 298] width 97 height 8
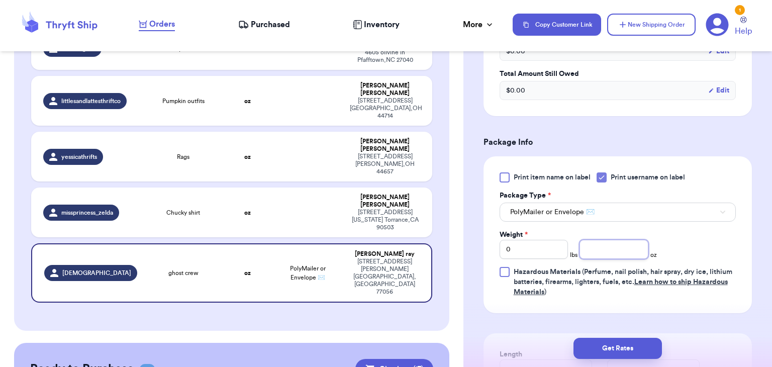
click at [625, 250] on input "number" at bounding box center [613, 249] width 69 height 19
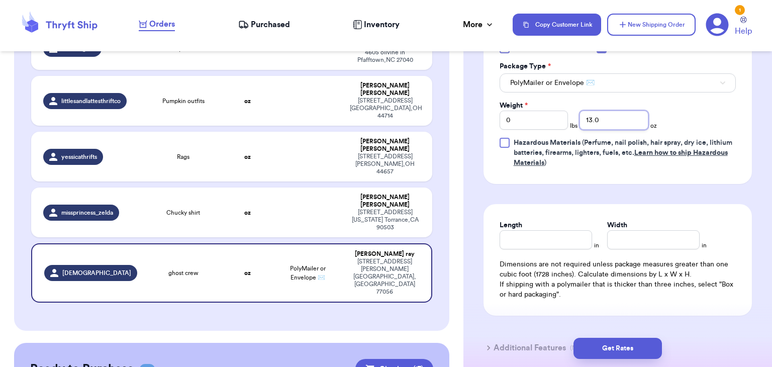
scroll to position [490, 0]
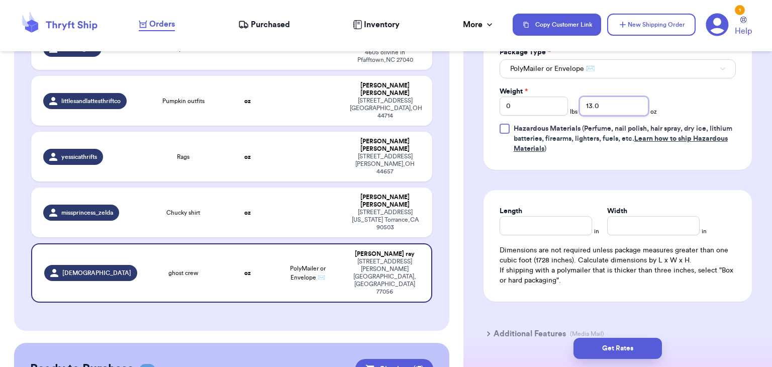
type input "13.0"
click at [526, 224] on input "Length" at bounding box center [546, 225] width 92 height 19
type input "10.5"
click at [618, 228] on input "Width *" at bounding box center [653, 225] width 92 height 19
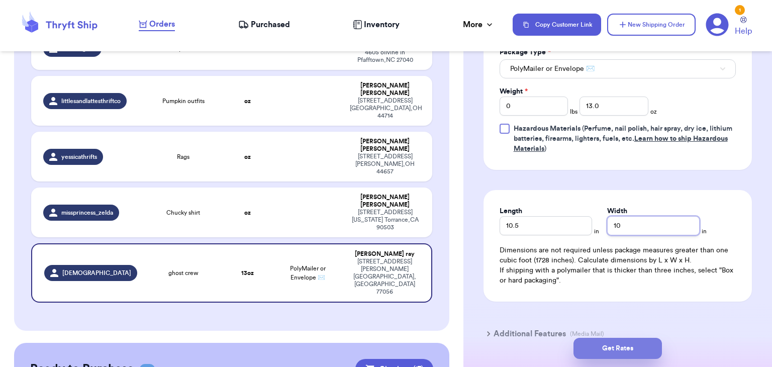
type input "10"
click at [615, 347] on button "Get Rates" at bounding box center [617, 348] width 88 height 21
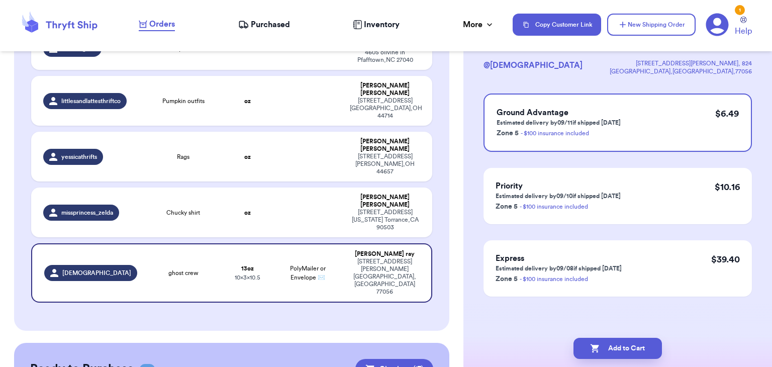
scroll to position [0, 0]
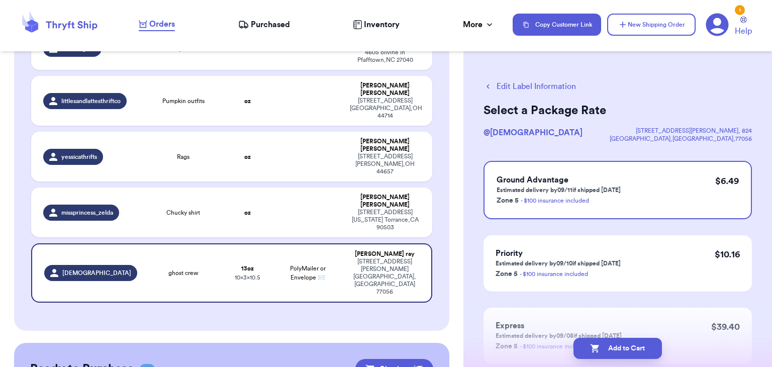
click at [615, 347] on button "Add to Cart" at bounding box center [617, 348] width 88 height 21
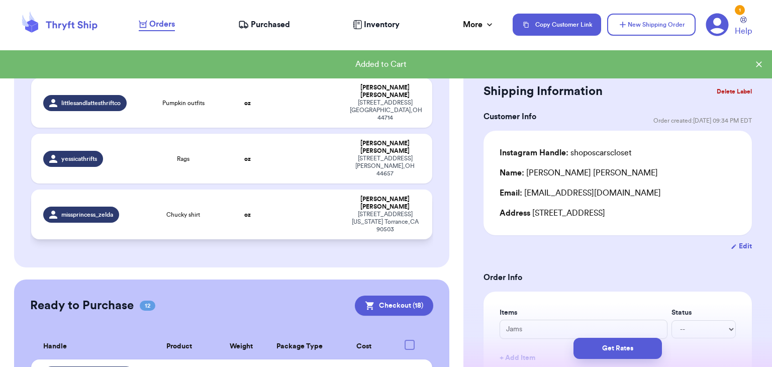
click at [213, 189] on td "Chucky shirt" at bounding box center [183, 214] width 80 height 50
type input "Chucky shirt"
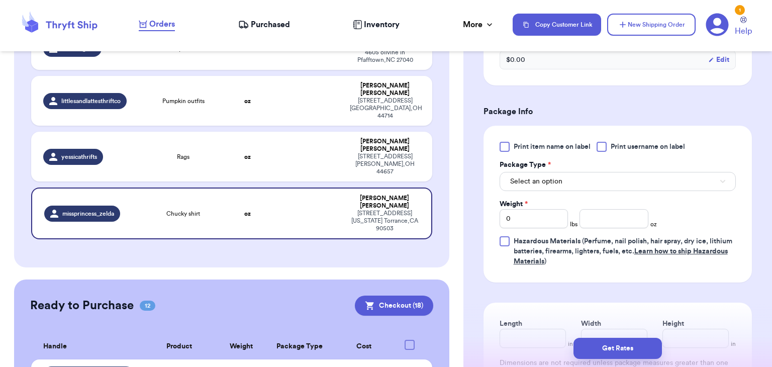
scroll to position [379, 0]
click at [603, 161] on div "Print item name on label Print username on label Package Type * Select an optio…" at bounding box center [618, 202] width 236 height 125
click at [603, 150] on div at bounding box center [602, 145] width 10 height 10
click at [0, 0] on input "Print username on label" at bounding box center [0, 0] width 0 height 0
click at [597, 189] on button "Select an option" at bounding box center [618, 179] width 236 height 19
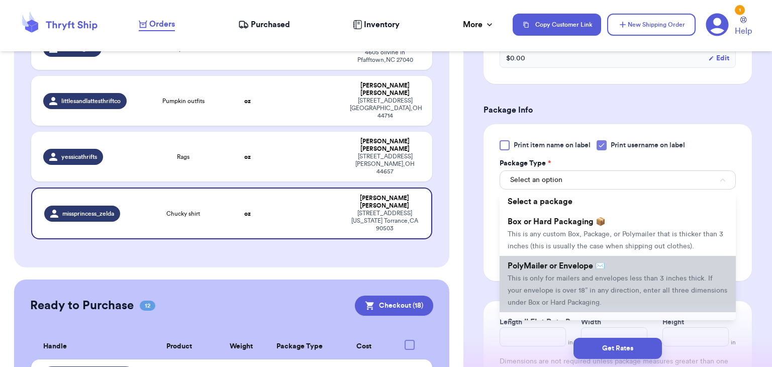
click at [579, 288] on span "This is only for mailers and envelopes less than 3 inches thick. If your envelo…" at bounding box center [618, 290] width 220 height 31
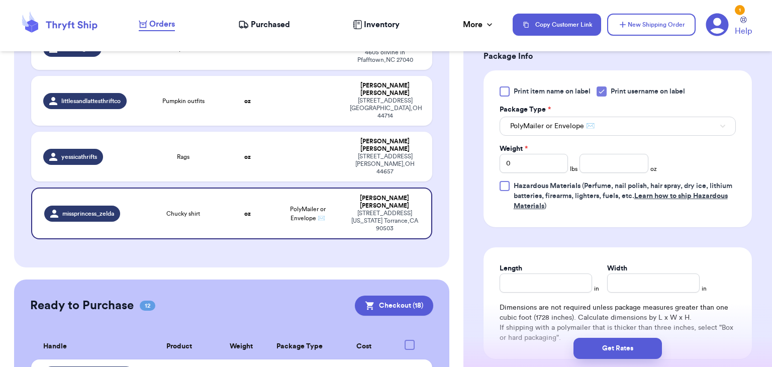
scroll to position [444, 0]
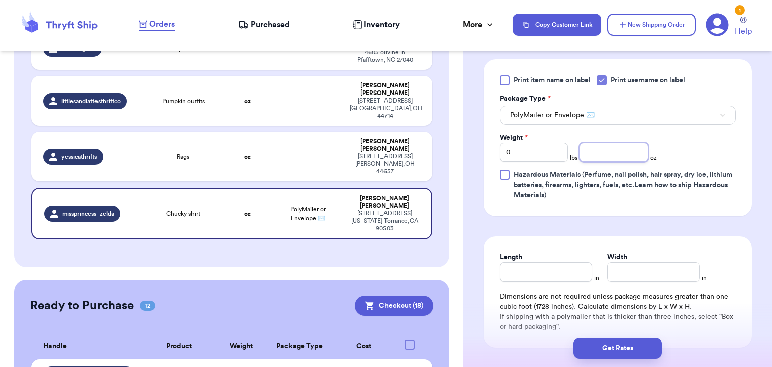
click at [601, 162] on input "number" at bounding box center [613, 152] width 69 height 19
type input "3.2"
click at [523, 281] on input "Length" at bounding box center [546, 271] width 92 height 19
type input "1"
type input "0"
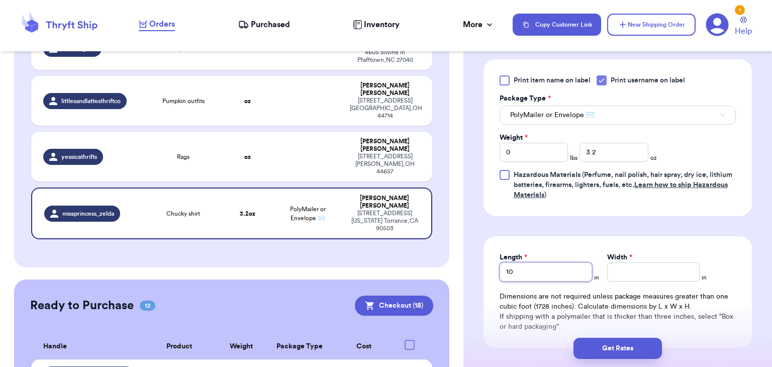
type input "10"
click at [635, 281] on input "Width *" at bounding box center [653, 271] width 92 height 19
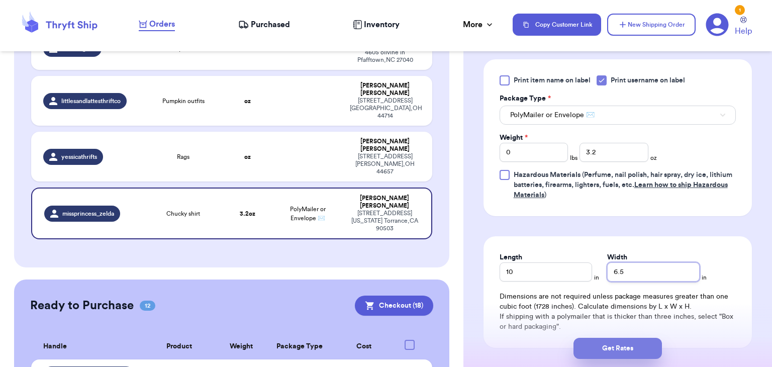
type input "6.5"
click at [593, 349] on button "Get Rates" at bounding box center [617, 348] width 88 height 21
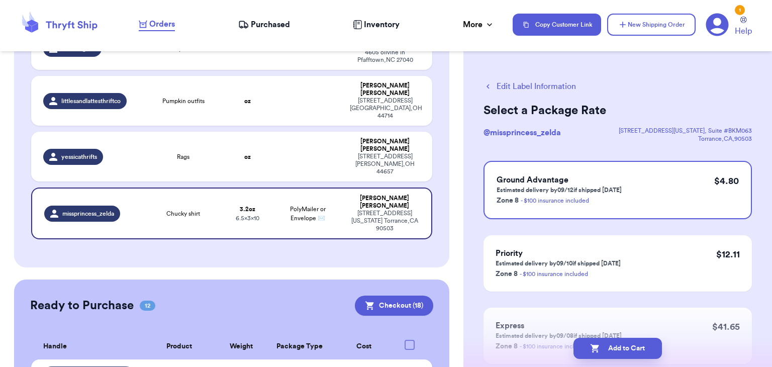
click at [593, 349] on icon "button" at bounding box center [595, 348] width 10 height 10
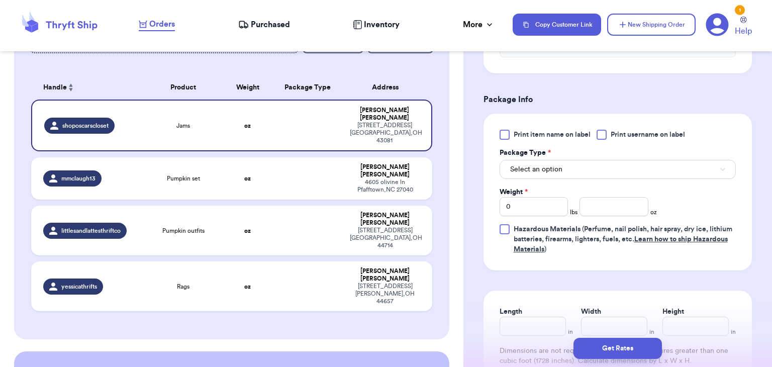
scroll to position [390, 0]
click at [599, 135] on div at bounding box center [602, 134] width 10 height 10
click at [0, 0] on input "Print username on label" at bounding box center [0, 0] width 0 height 0
click at [599, 162] on button "Select an option" at bounding box center [618, 168] width 236 height 19
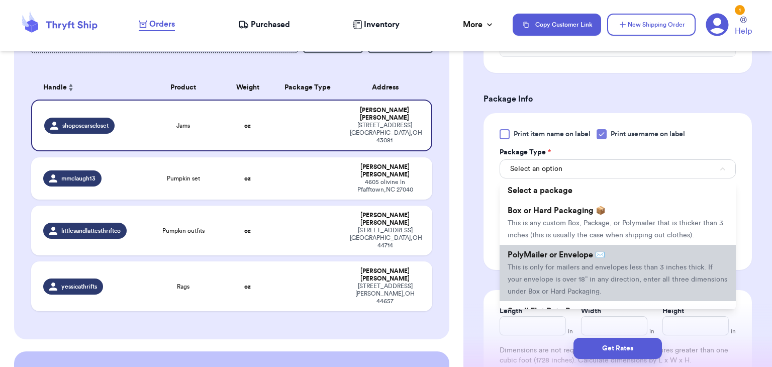
click at [589, 253] on span "PolyMailer or Envelope ✉️" at bounding box center [556, 255] width 97 height 8
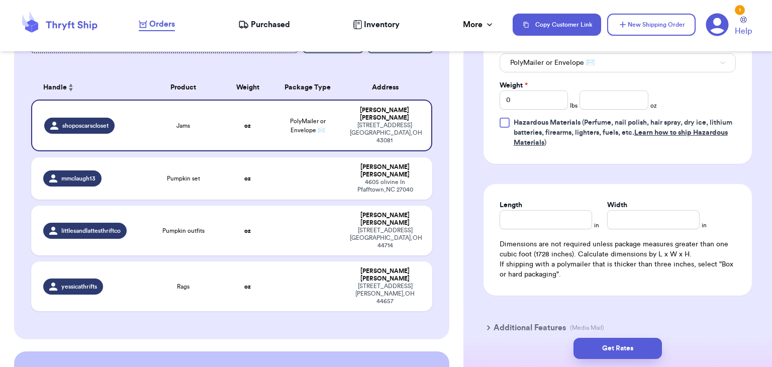
scroll to position [511, 0]
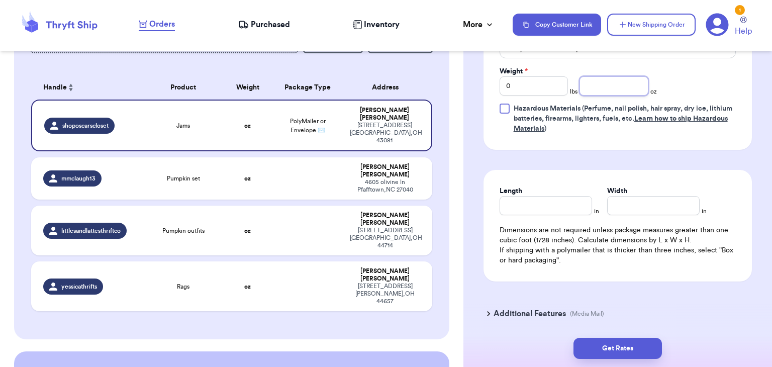
click at [592, 87] on input "number" at bounding box center [613, 85] width 69 height 19
type input "8.3"
click at [592, 225] on div "Dimensions are not required unless package measures greater than one cubic foot…" at bounding box center [618, 245] width 236 height 40
click at [516, 206] on input "Length" at bounding box center [546, 205] width 92 height 19
type input "10"
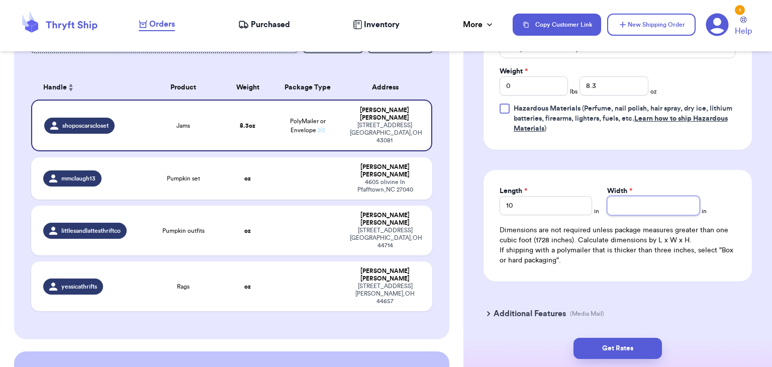
click at [626, 200] on input "Width *" at bounding box center [653, 205] width 92 height 19
type input "7.5"
click at [625, 349] on button "Get Rates" at bounding box center [617, 348] width 88 height 21
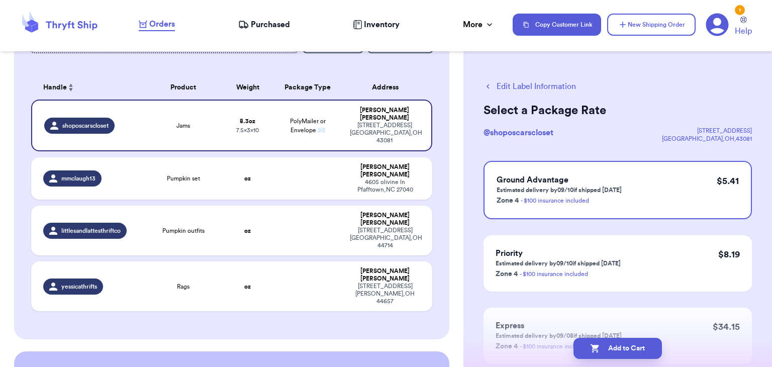
click at [625, 349] on button "Add to Cart" at bounding box center [617, 348] width 88 height 21
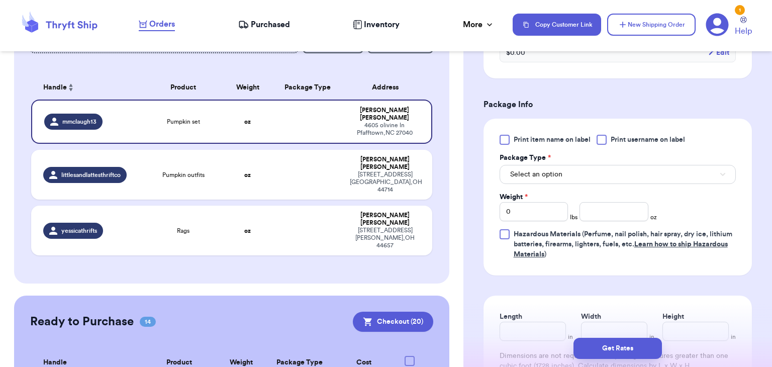
scroll to position [386, 0]
click at [604, 136] on div at bounding box center [602, 138] width 10 height 10
click at [0, 0] on input "Print username on label" at bounding box center [0, 0] width 0 height 0
click at [596, 176] on button "Select an option" at bounding box center [618, 172] width 236 height 19
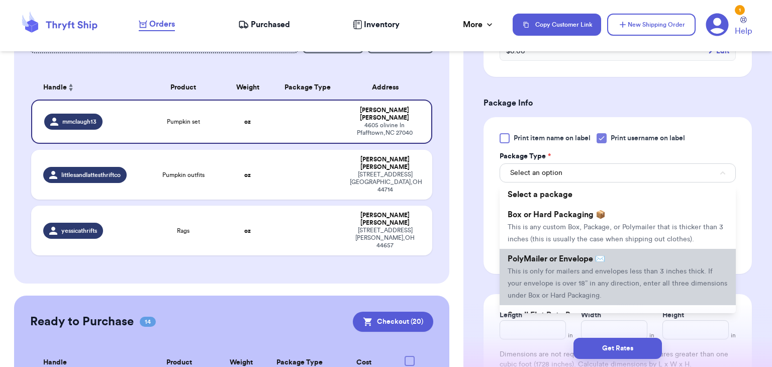
click at [588, 268] on span "This is only for mailers and envelopes less than 3 inches thick. If your envelo…" at bounding box center [618, 283] width 220 height 31
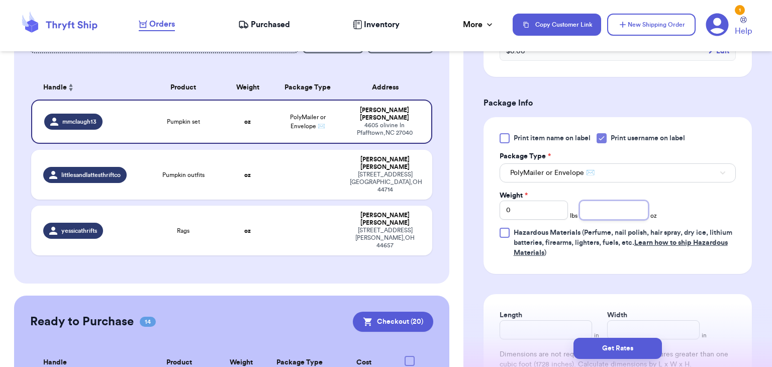
click at [593, 204] on input "number" at bounding box center [613, 210] width 69 height 19
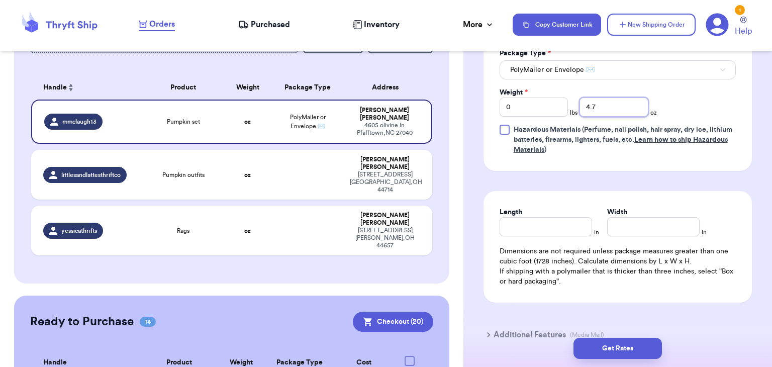
scroll to position [490, 0]
type input "4.7"
click at [535, 221] on input "Length" at bounding box center [546, 225] width 92 height 19
type input "10"
click at [614, 222] on input "Width *" at bounding box center [653, 225] width 92 height 19
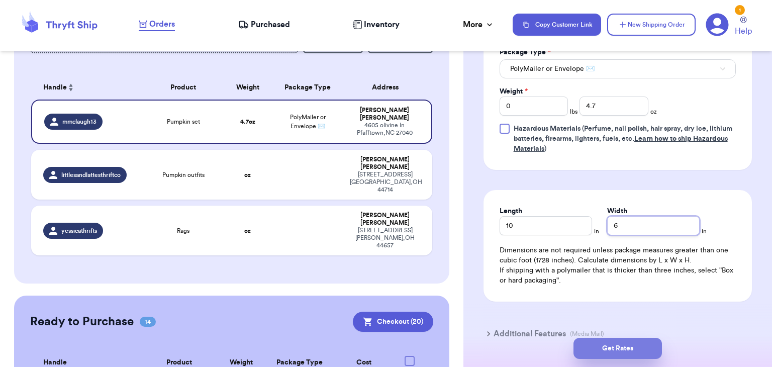
type input "6"
click at [610, 348] on button "Get Rates" at bounding box center [617, 348] width 88 height 21
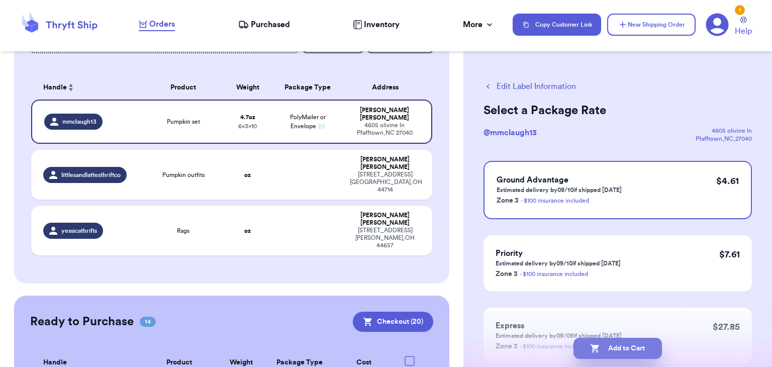
click at [625, 357] on button "Add to Cart" at bounding box center [617, 348] width 88 height 21
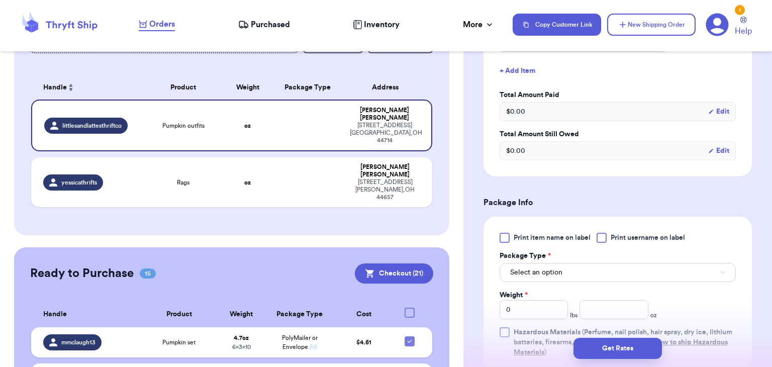
scroll to position [287, 0]
click at [603, 236] on div at bounding box center [602, 237] width 10 height 10
click at [0, 0] on input "Print username on label" at bounding box center [0, 0] width 0 height 0
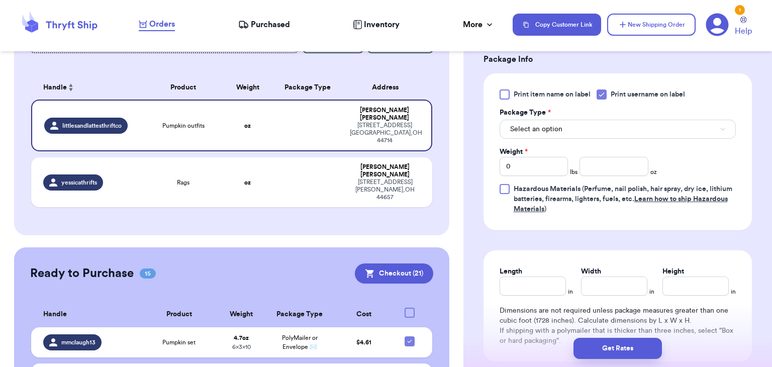
scroll to position [432, 0]
click at [583, 130] on button "Select an option" at bounding box center [618, 127] width 236 height 19
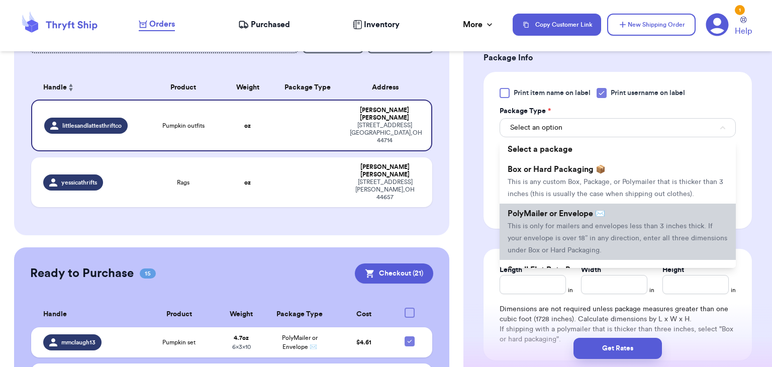
click at [570, 210] on span "PolyMailer or Envelope ✉️" at bounding box center [556, 214] width 97 height 8
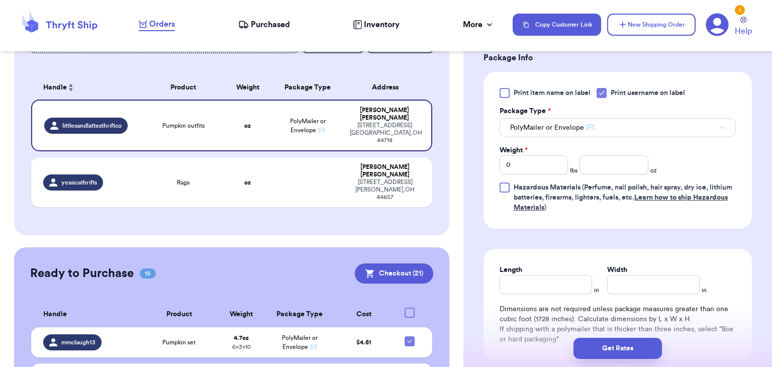
click at [593, 174] on div "Print item name on label Print username on label Package Type * PolyMailer or E…" at bounding box center [618, 150] width 236 height 125
click at [593, 168] on input "number" at bounding box center [613, 164] width 69 height 19
type input "8.9"
click at [532, 286] on input "Length" at bounding box center [546, 284] width 92 height 19
type input "10"
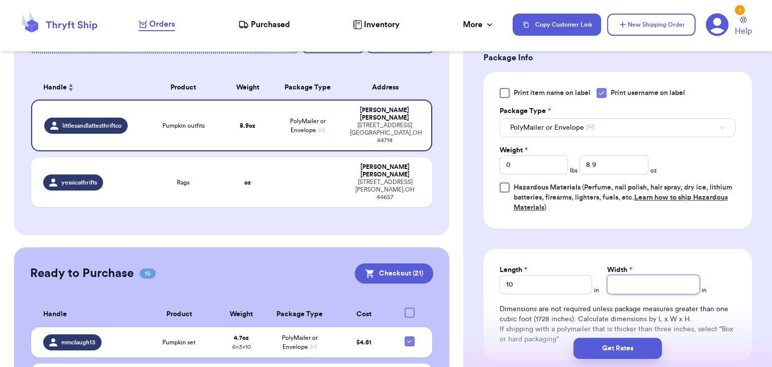
click at [656, 286] on input "Width *" at bounding box center [653, 284] width 92 height 19
type input "7.5"
click at [632, 346] on button "Get Rates" at bounding box center [617, 348] width 88 height 21
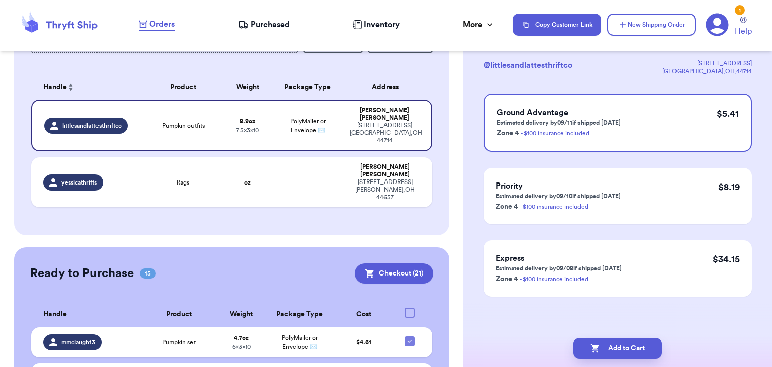
scroll to position [0, 0]
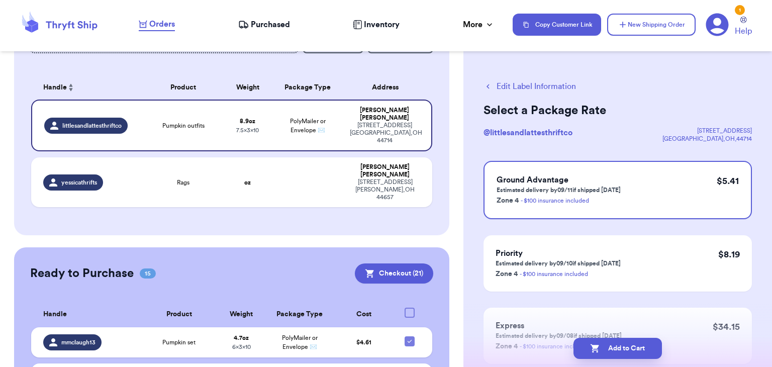
click at [632, 346] on button "Add to Cart" at bounding box center [617, 348] width 88 height 21
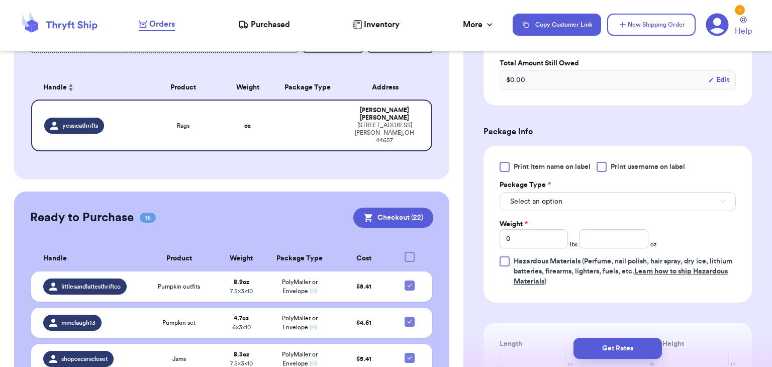
scroll to position [373, 0]
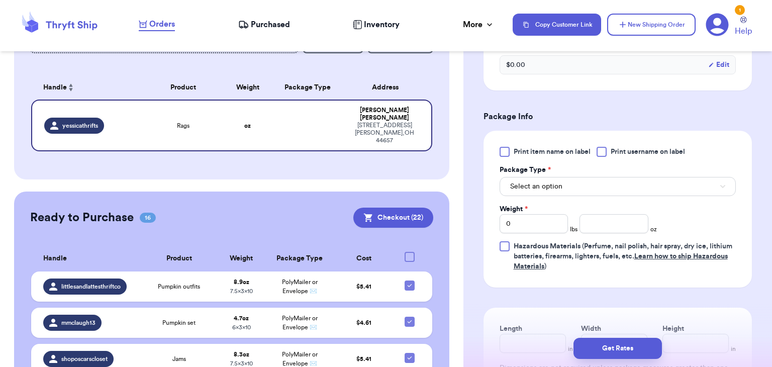
click at [602, 153] on div at bounding box center [602, 152] width 10 height 10
click at [0, 0] on input "Print username on label" at bounding box center [0, 0] width 0 height 0
click at [600, 178] on button "Select an option" at bounding box center [618, 186] width 236 height 19
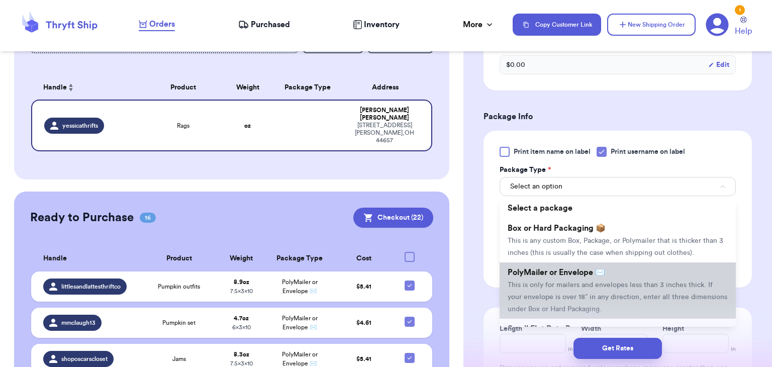
click at [598, 274] on span "PolyMailer or Envelope ✉️" at bounding box center [556, 272] width 97 height 8
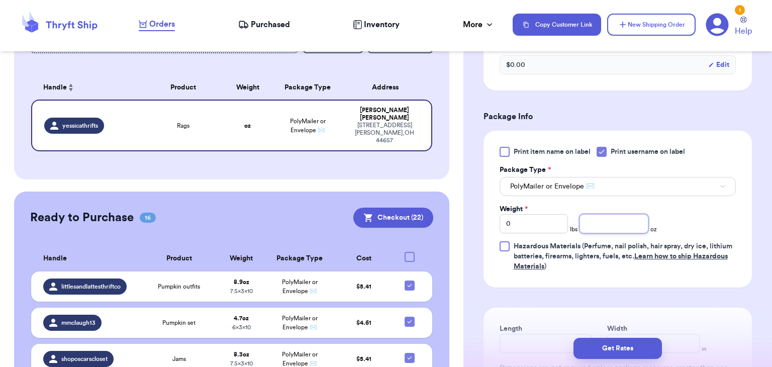
click at [606, 224] on input "number" at bounding box center [613, 223] width 69 height 19
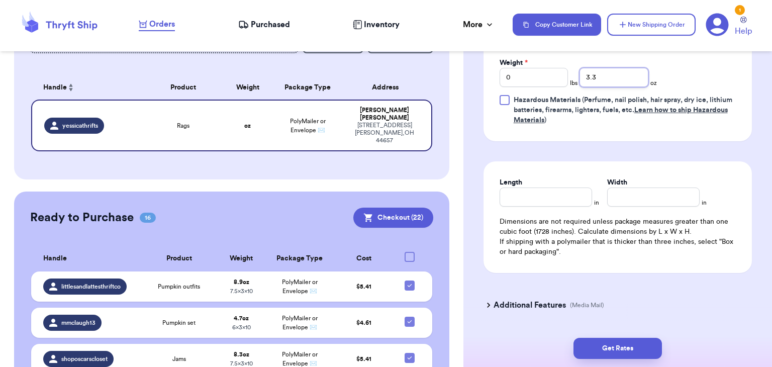
scroll to position [521, 0]
type input "3.3"
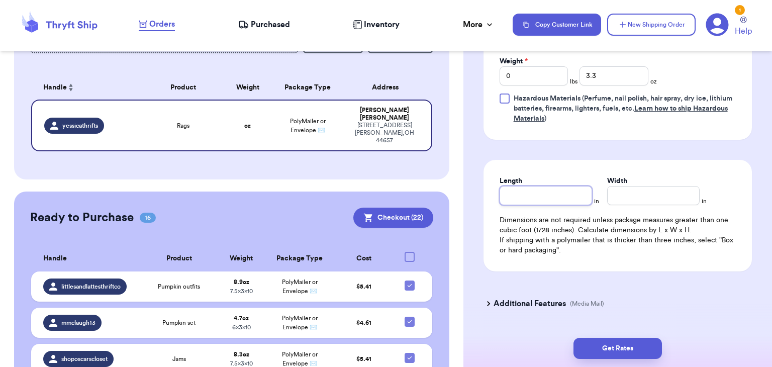
click at [575, 188] on input "Length" at bounding box center [546, 195] width 92 height 19
type input "10"
click at [651, 199] on input "Width *" at bounding box center [653, 195] width 92 height 19
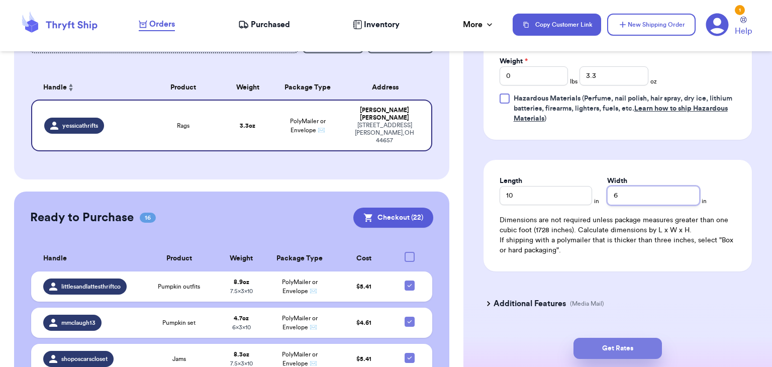
type input "6"
click at [609, 345] on button "Get Rates" at bounding box center [617, 348] width 88 height 21
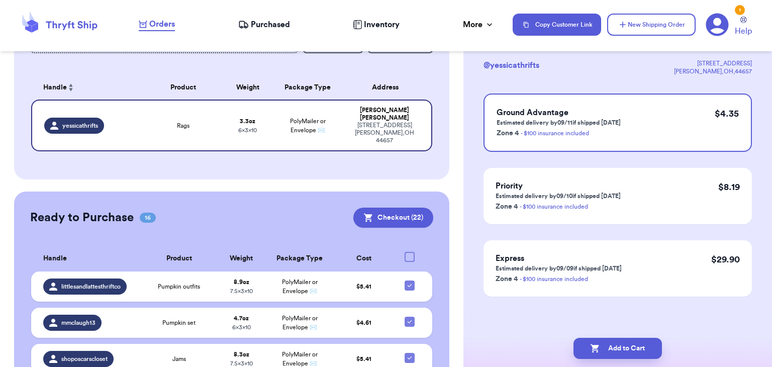
scroll to position [0, 0]
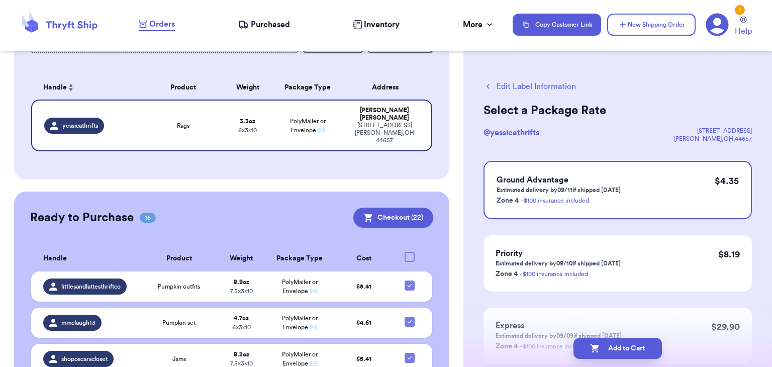
click at [609, 345] on button "Add to Cart" at bounding box center [617, 348] width 88 height 21
